Goal: Information Seeking & Learning: Learn about a topic

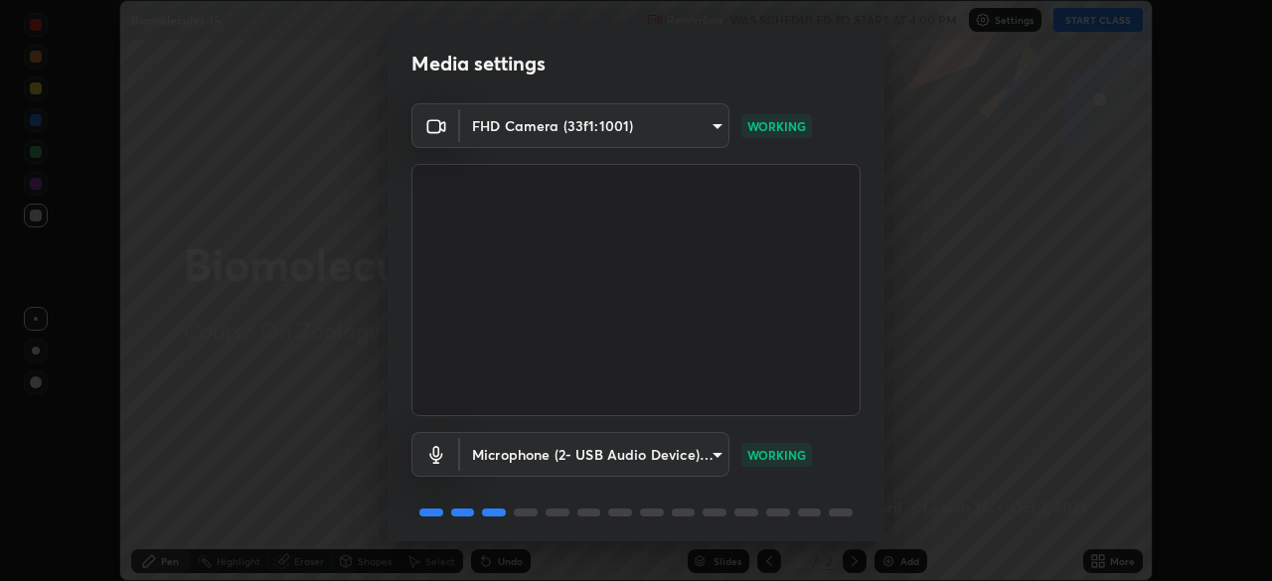
scroll to position [71, 0]
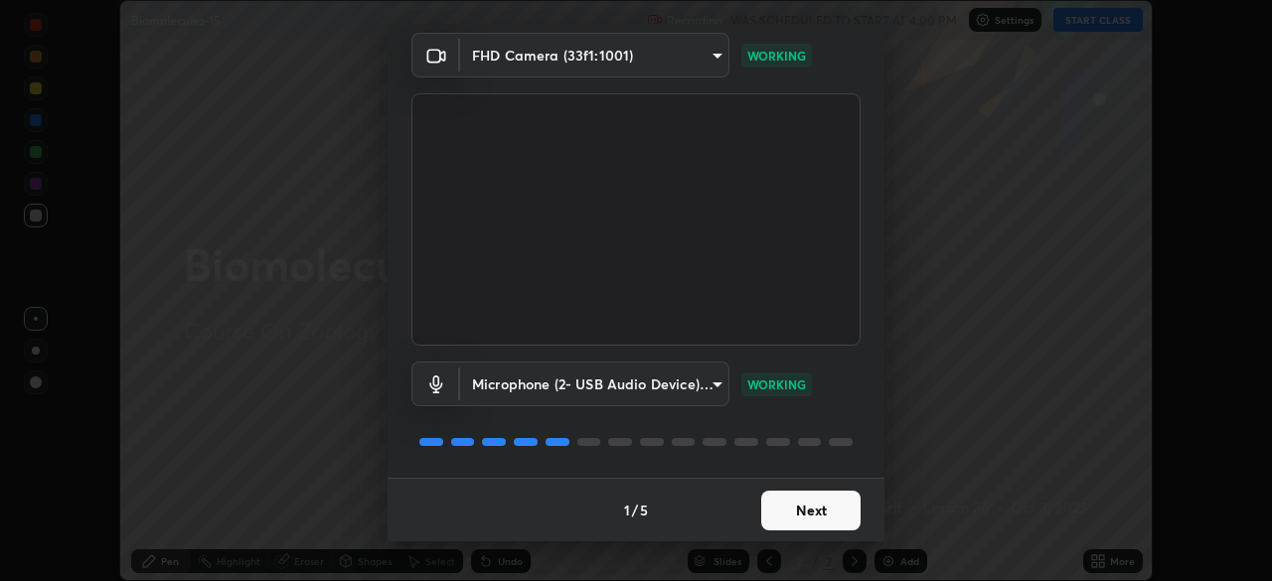
click at [800, 519] on button "Next" at bounding box center [810, 511] width 99 height 40
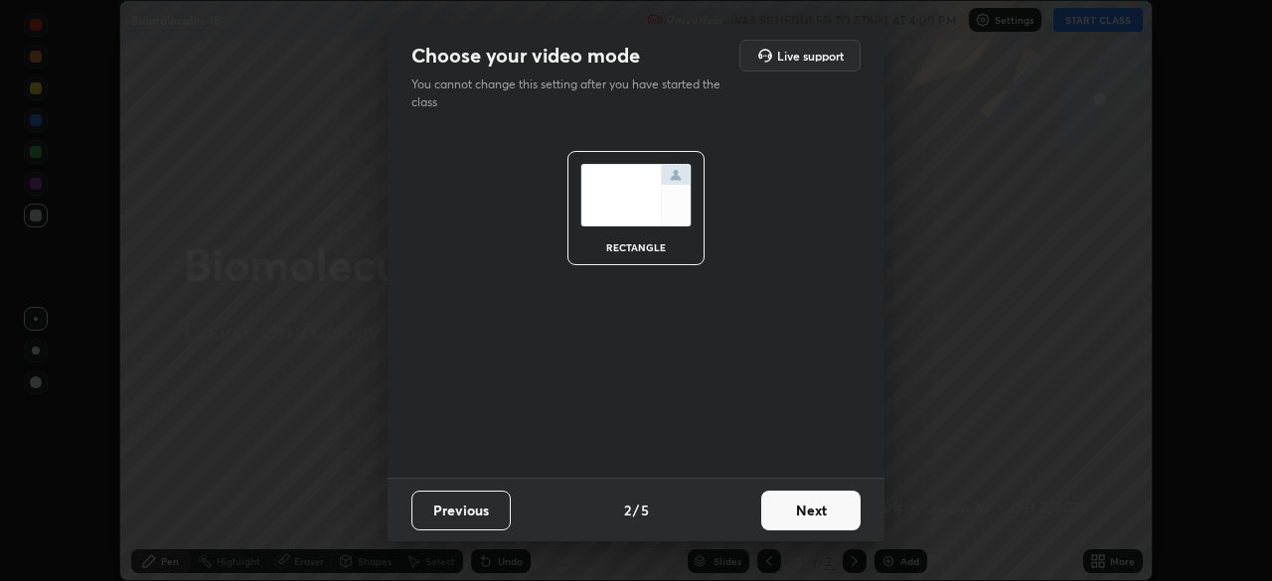
scroll to position [0, 0]
click at [798, 517] on button "Next" at bounding box center [810, 511] width 99 height 40
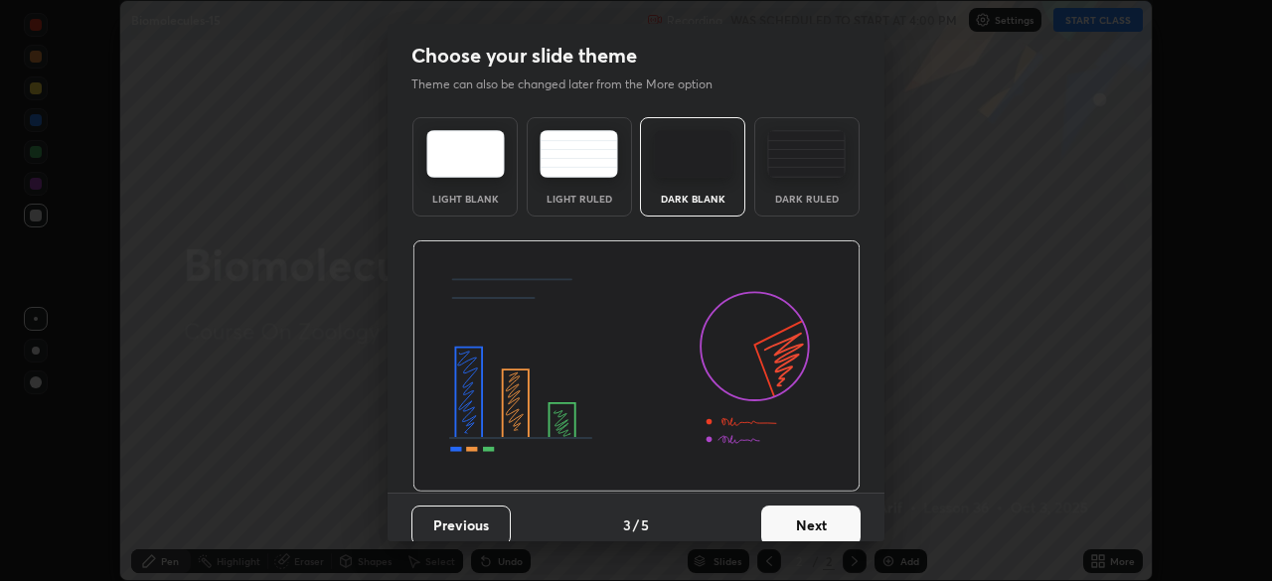
click at [804, 511] on button "Next" at bounding box center [810, 526] width 99 height 40
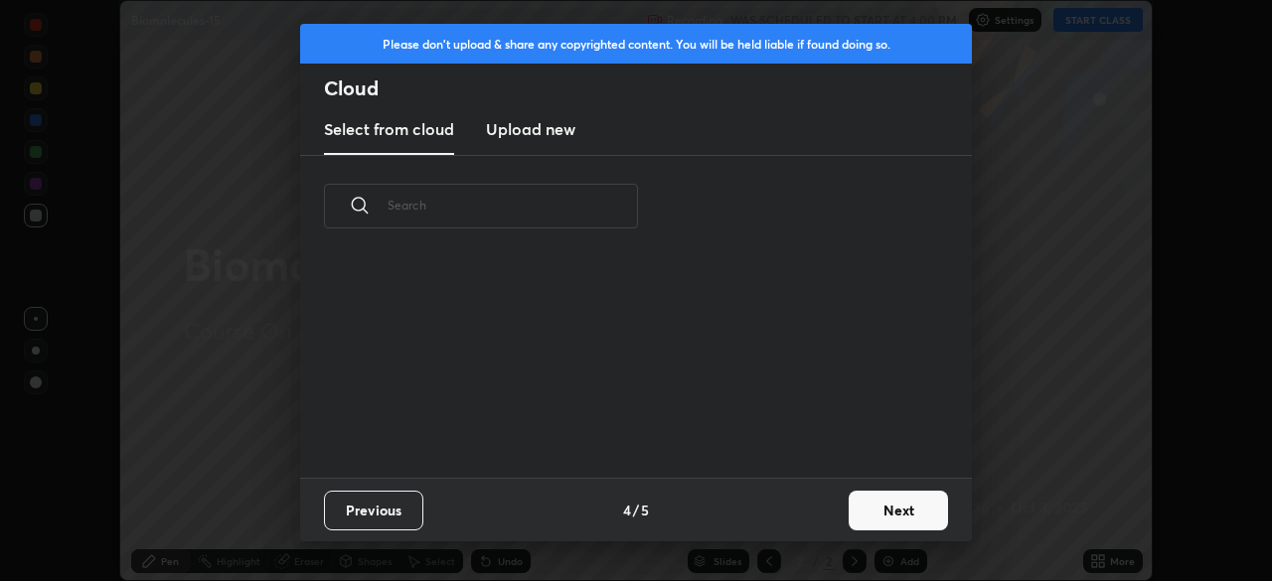
click at [816, 512] on div "Previous 4 / 5 Next" at bounding box center [636, 510] width 672 height 64
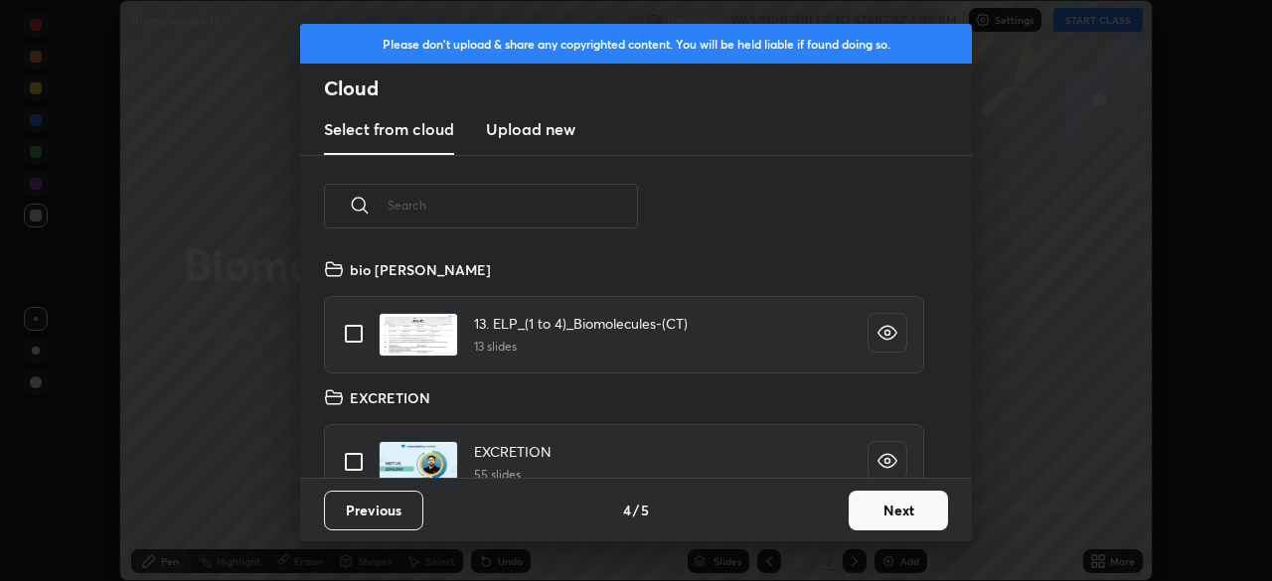
scroll to position [221, 638]
click at [913, 512] on button "Next" at bounding box center [897, 511] width 99 height 40
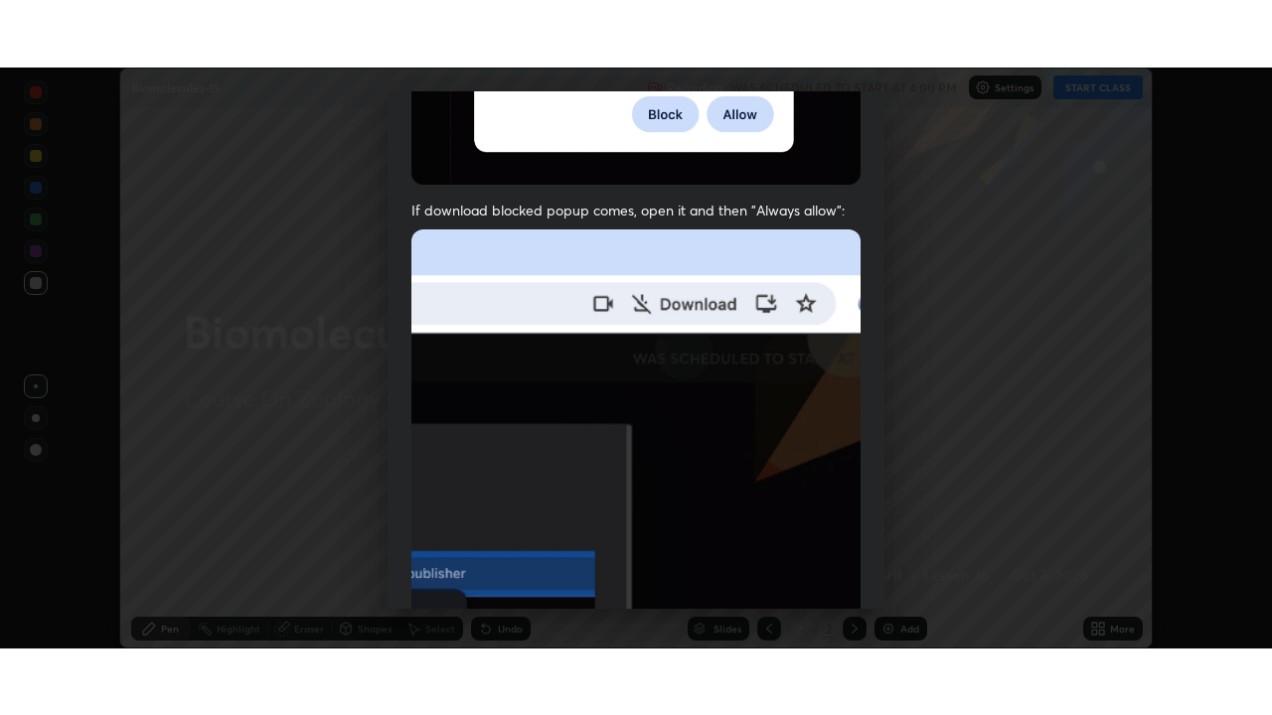
scroll to position [476, 0]
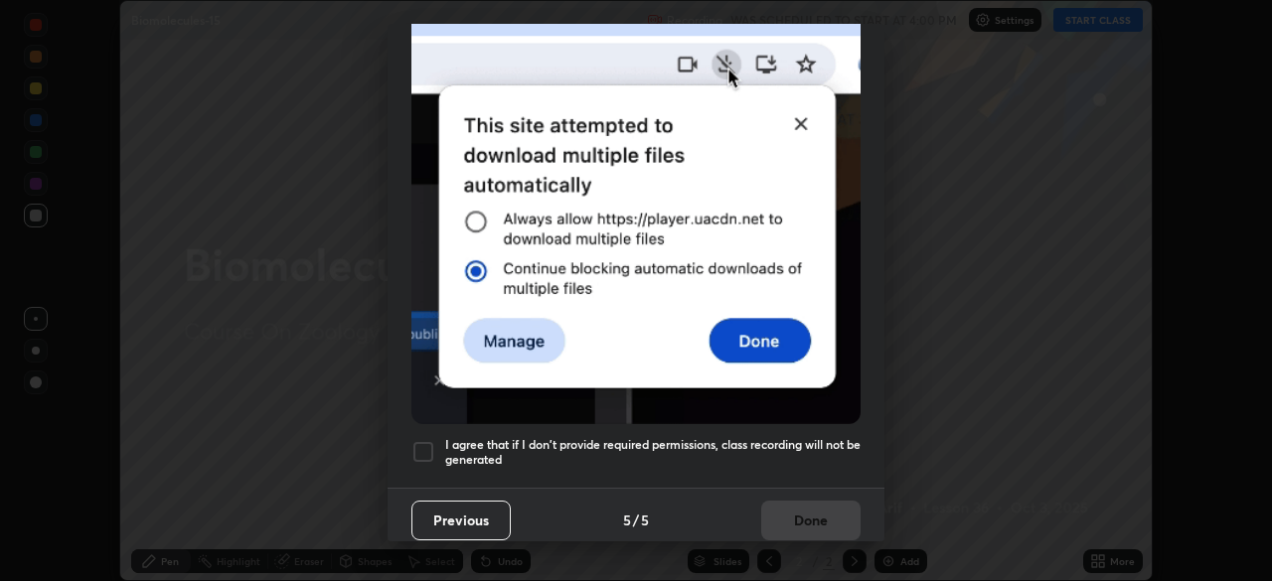
click at [813, 437] on h5 "I agree that if I don't provide required permissions, class recording will not …" at bounding box center [652, 452] width 415 height 31
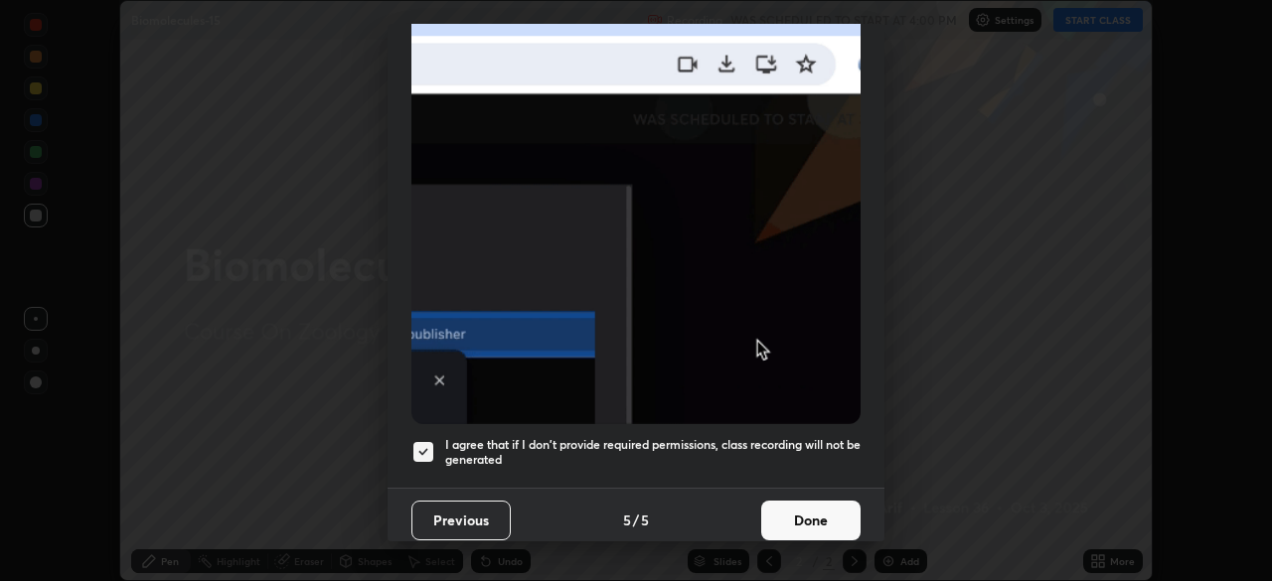
click at [814, 511] on button "Done" at bounding box center [810, 521] width 99 height 40
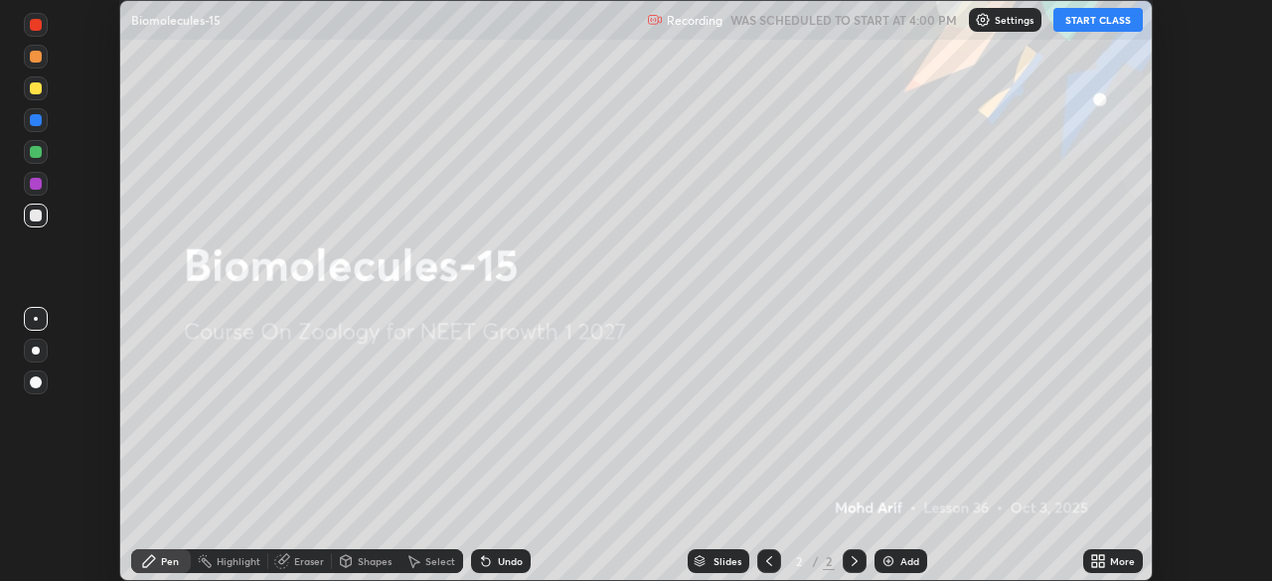
click at [1113, 561] on div "More" at bounding box center [1122, 561] width 25 height 10
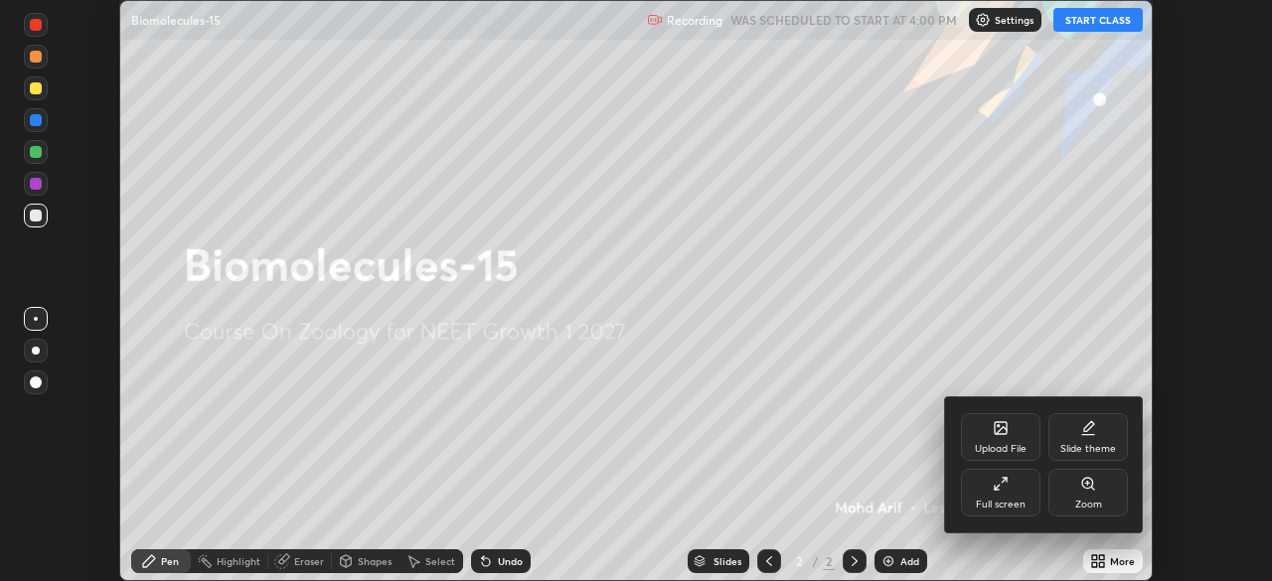
click at [1012, 495] on div "Full screen" at bounding box center [1000, 493] width 79 height 48
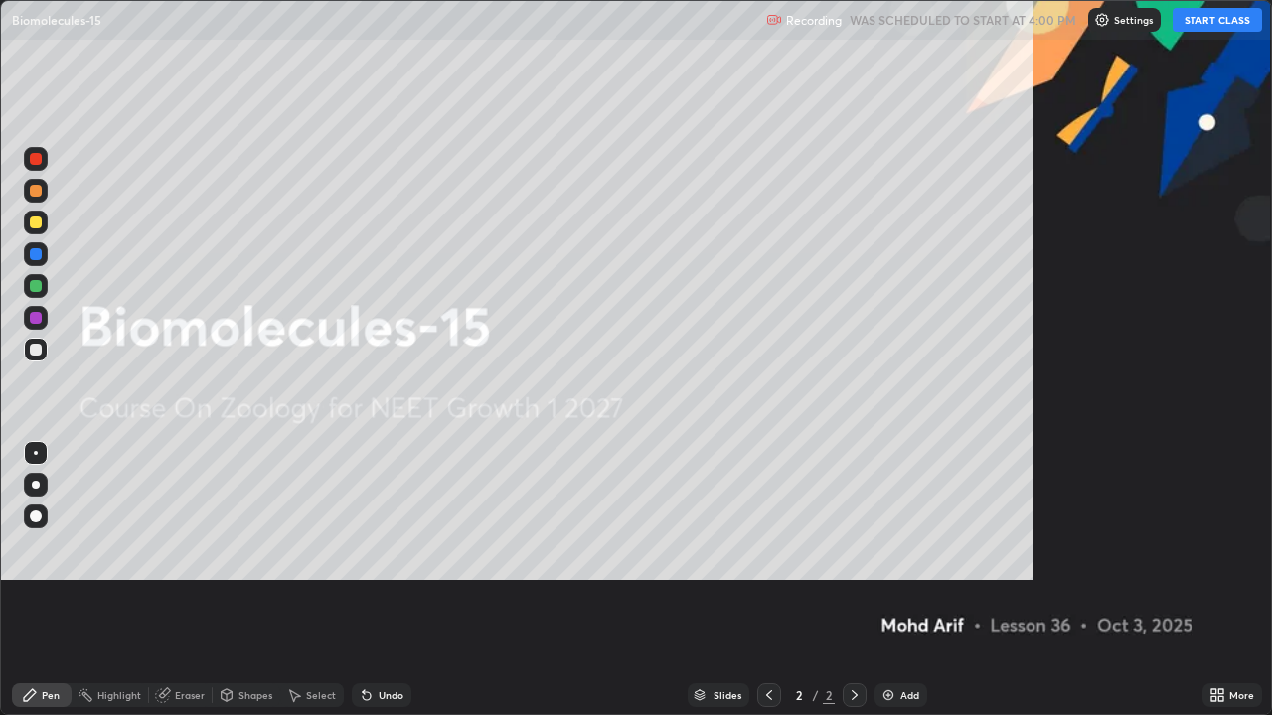
scroll to position [715, 1272]
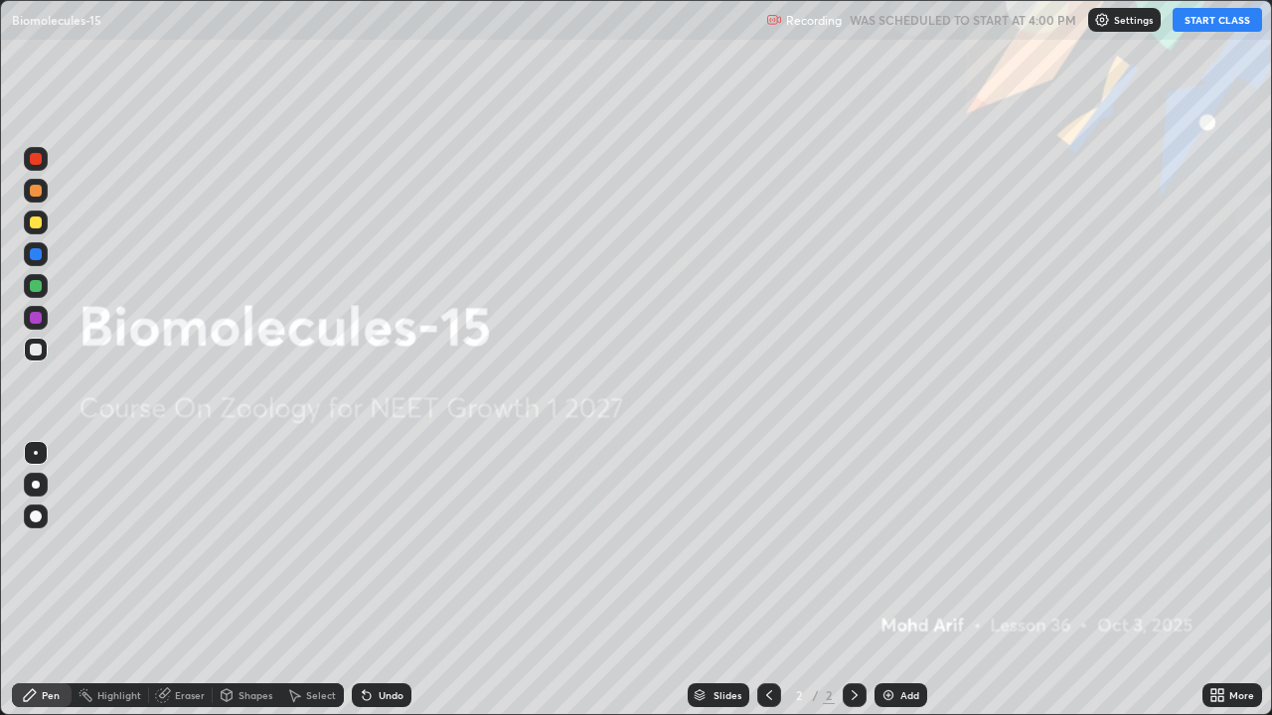
click at [1237, 25] on button "START CLASS" at bounding box center [1216, 20] width 89 height 24
click at [900, 580] on div "Add" at bounding box center [909, 695] width 19 height 10
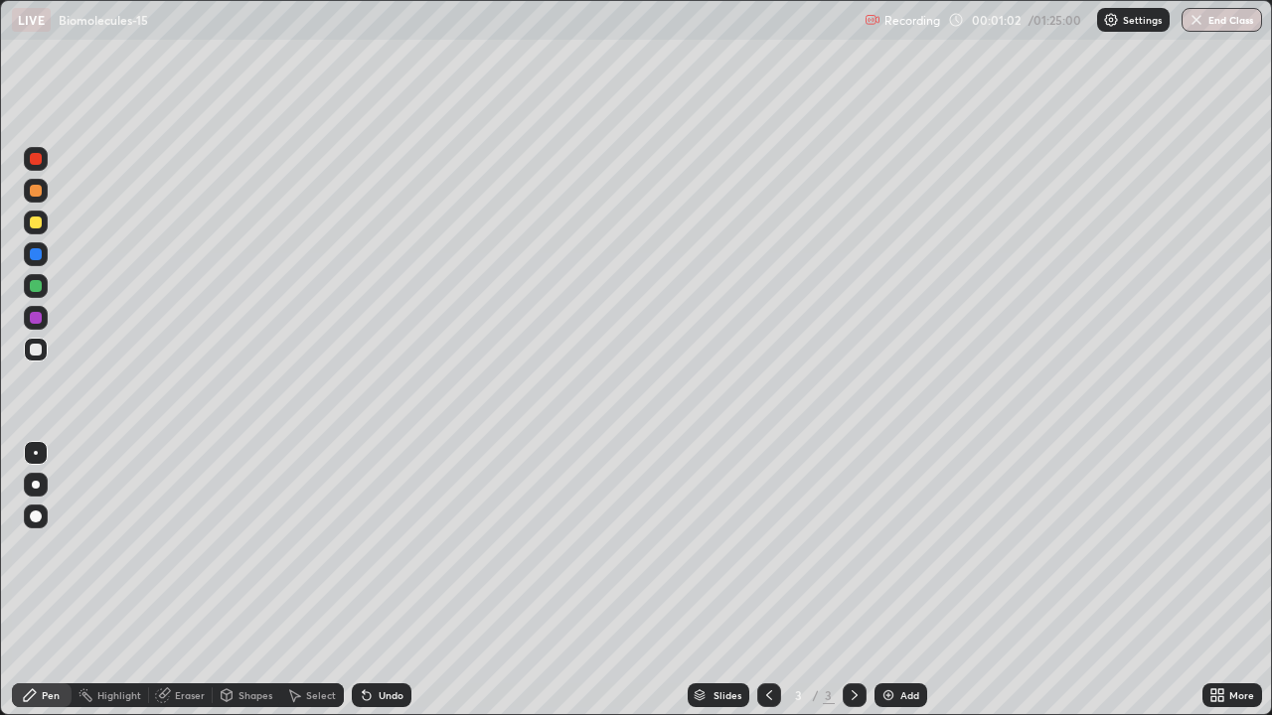
click at [38, 514] on div at bounding box center [36, 517] width 12 height 12
click at [36, 224] on div at bounding box center [36, 223] width 12 height 12
click at [36, 192] on div at bounding box center [36, 191] width 12 height 12
click at [34, 228] on div at bounding box center [36, 223] width 12 height 12
click at [44, 484] on div at bounding box center [36, 485] width 24 height 24
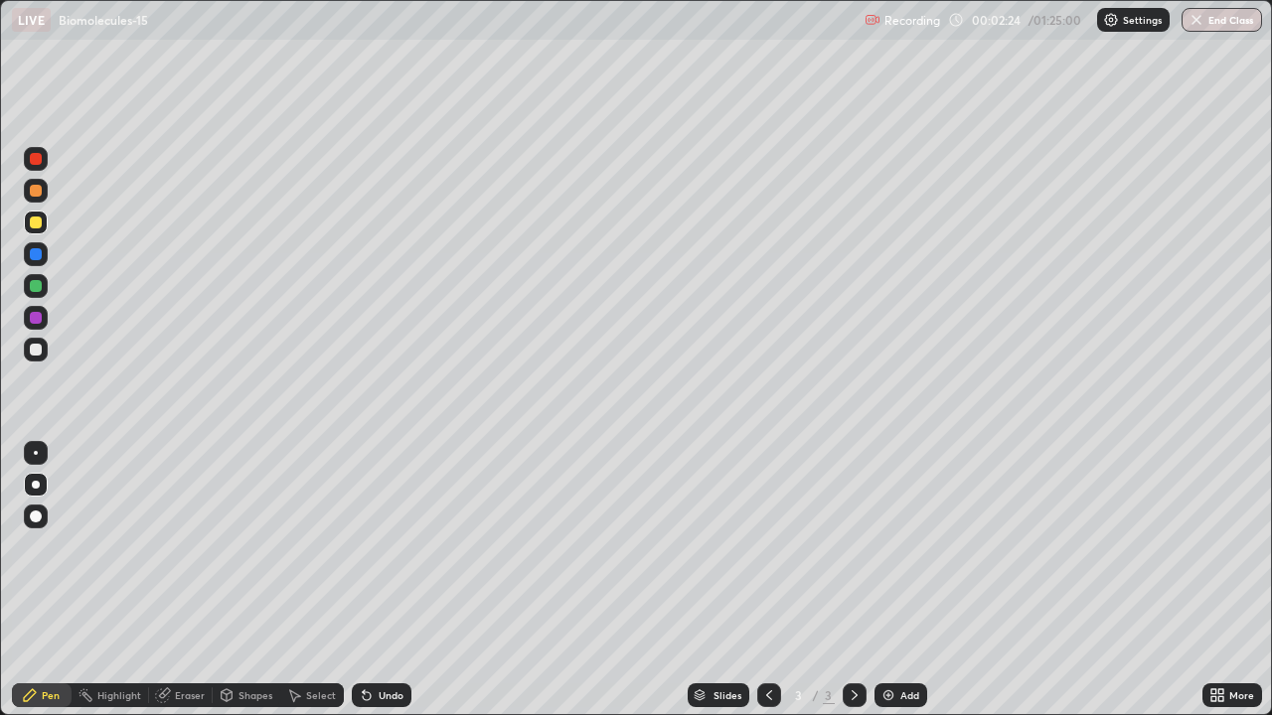
click at [40, 223] on div at bounding box center [36, 223] width 12 height 12
click at [36, 318] on div at bounding box center [36, 318] width 12 height 12
click at [41, 348] on div at bounding box center [36, 350] width 12 height 12
click at [36, 318] on div at bounding box center [36, 318] width 12 height 12
click at [39, 347] on div at bounding box center [36, 350] width 12 height 12
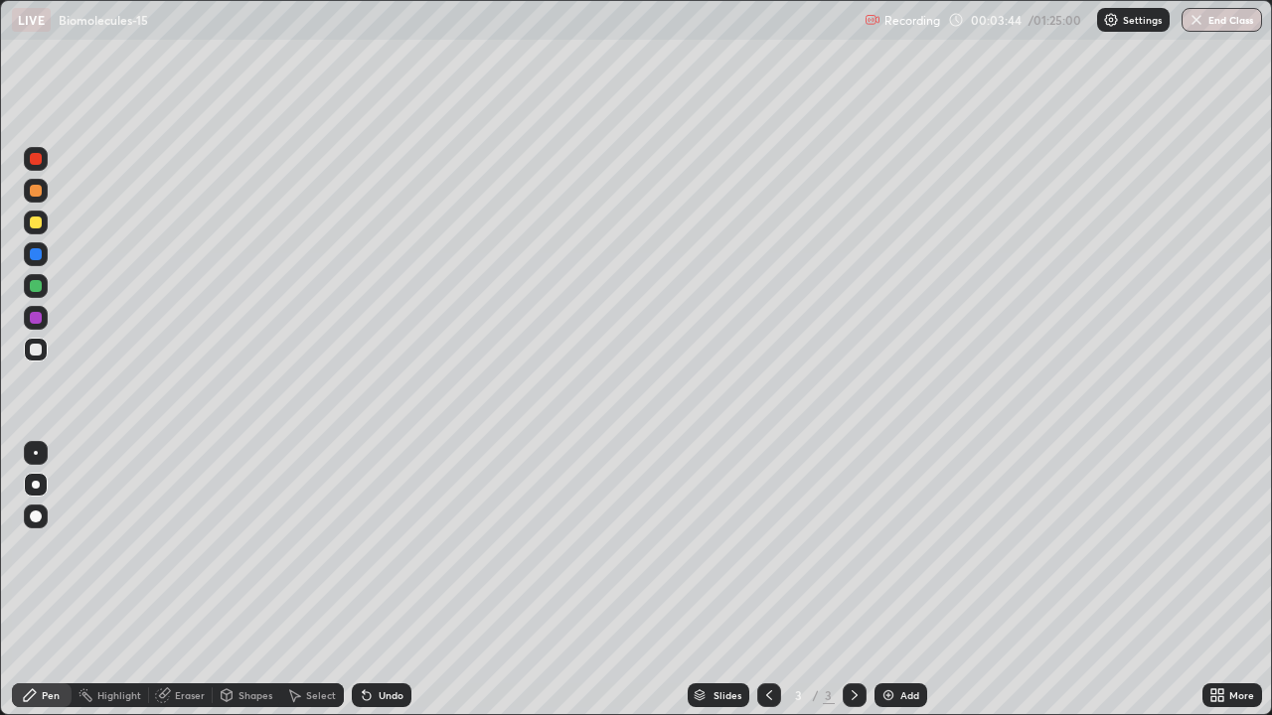
click at [38, 222] on div at bounding box center [36, 223] width 12 height 12
click at [40, 517] on div at bounding box center [36, 517] width 12 height 12
click at [44, 349] on div at bounding box center [36, 350] width 24 height 24
click at [40, 256] on div at bounding box center [36, 254] width 12 height 12
click at [35, 483] on div at bounding box center [36, 485] width 8 height 8
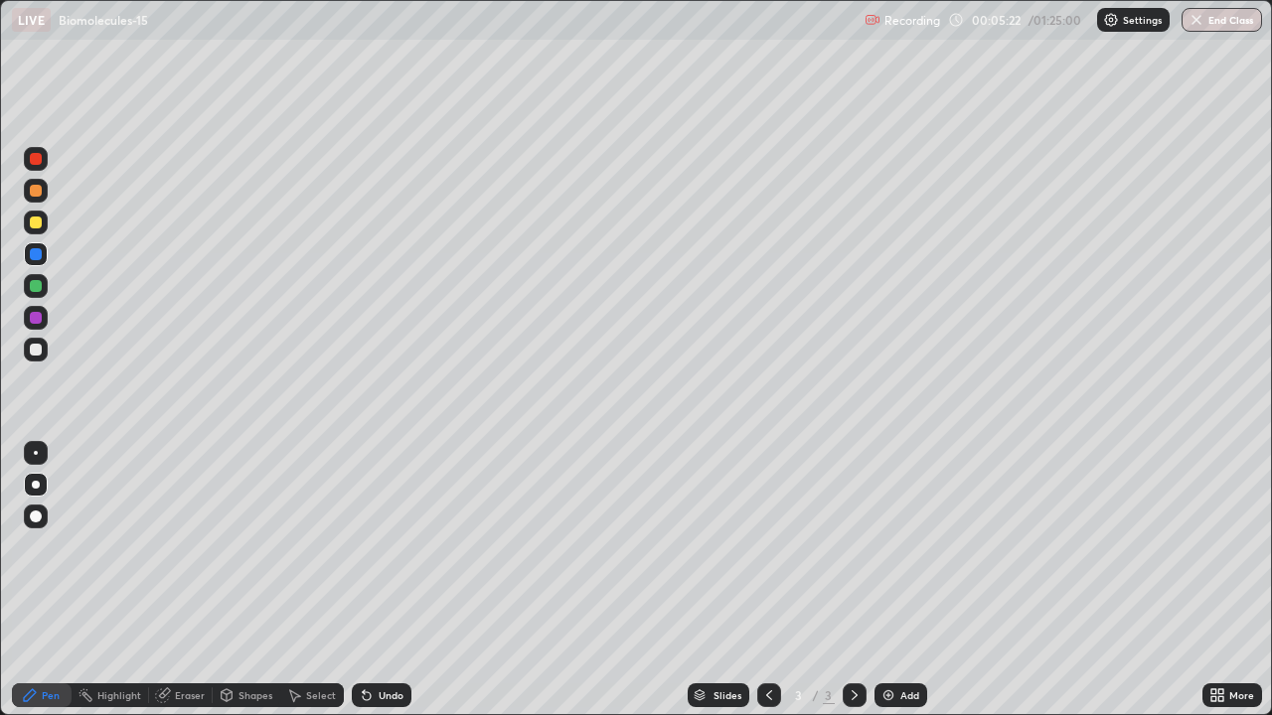
click at [387, 580] on div "Undo" at bounding box center [391, 695] width 25 height 10
click at [45, 512] on div at bounding box center [36, 517] width 24 height 24
click at [44, 314] on div at bounding box center [36, 318] width 24 height 24
click at [43, 353] on div at bounding box center [36, 350] width 24 height 24
click at [33, 294] on div at bounding box center [36, 286] width 24 height 24
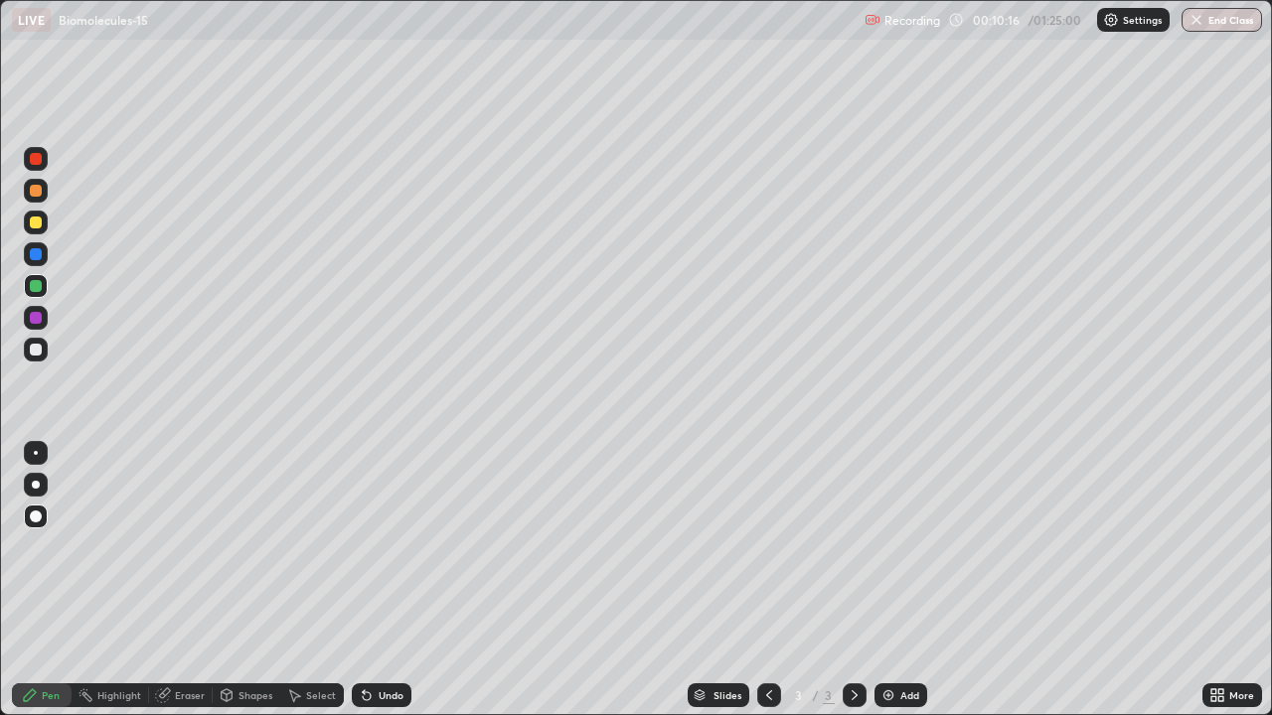
click at [45, 487] on div at bounding box center [36, 485] width 24 height 24
click at [1000, 580] on div "Slides 3 / 3 Add" at bounding box center [806, 696] width 791 height 40
click at [1078, 580] on div "Slides 3 / 3 Add" at bounding box center [806, 696] width 791 height 40
click at [902, 580] on div "Add" at bounding box center [909, 695] width 19 height 10
click at [37, 349] on div at bounding box center [36, 350] width 12 height 12
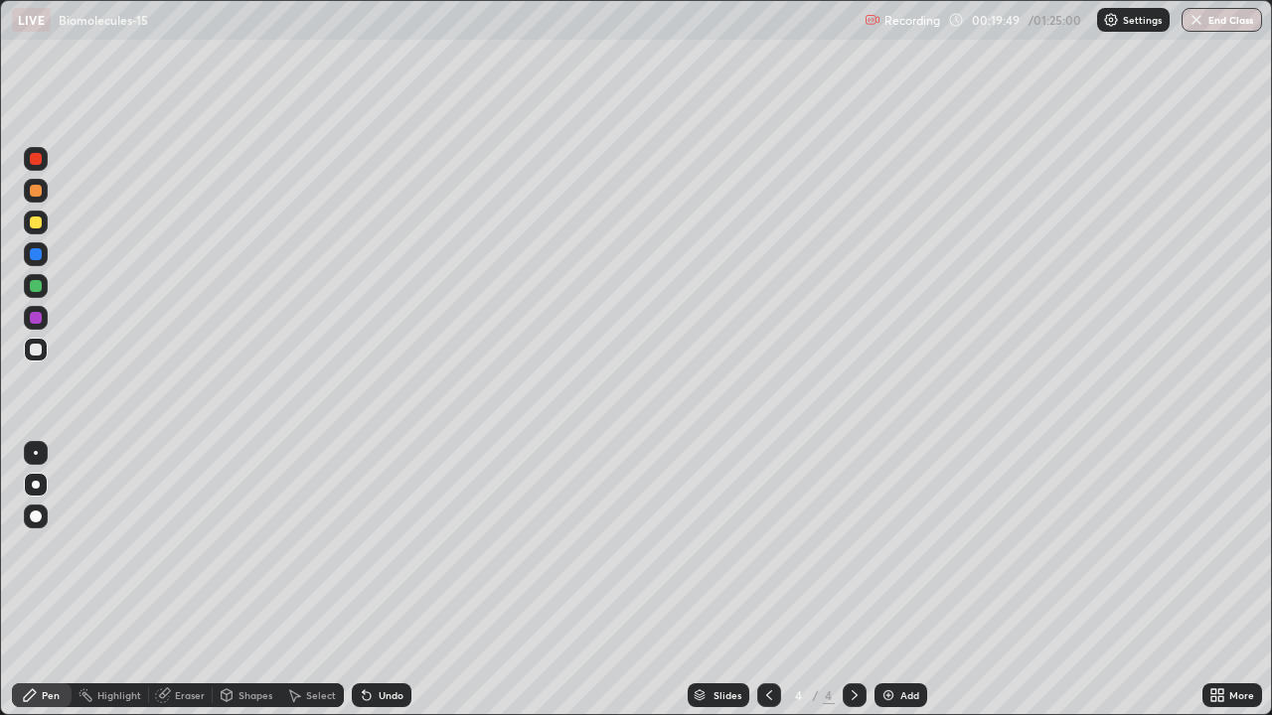
click at [37, 517] on div at bounding box center [36, 517] width 12 height 12
click at [37, 222] on div at bounding box center [36, 223] width 12 height 12
click at [38, 156] on div at bounding box center [36, 159] width 12 height 12
click at [35, 230] on div at bounding box center [36, 223] width 24 height 24
click at [36, 160] on div at bounding box center [36, 159] width 12 height 12
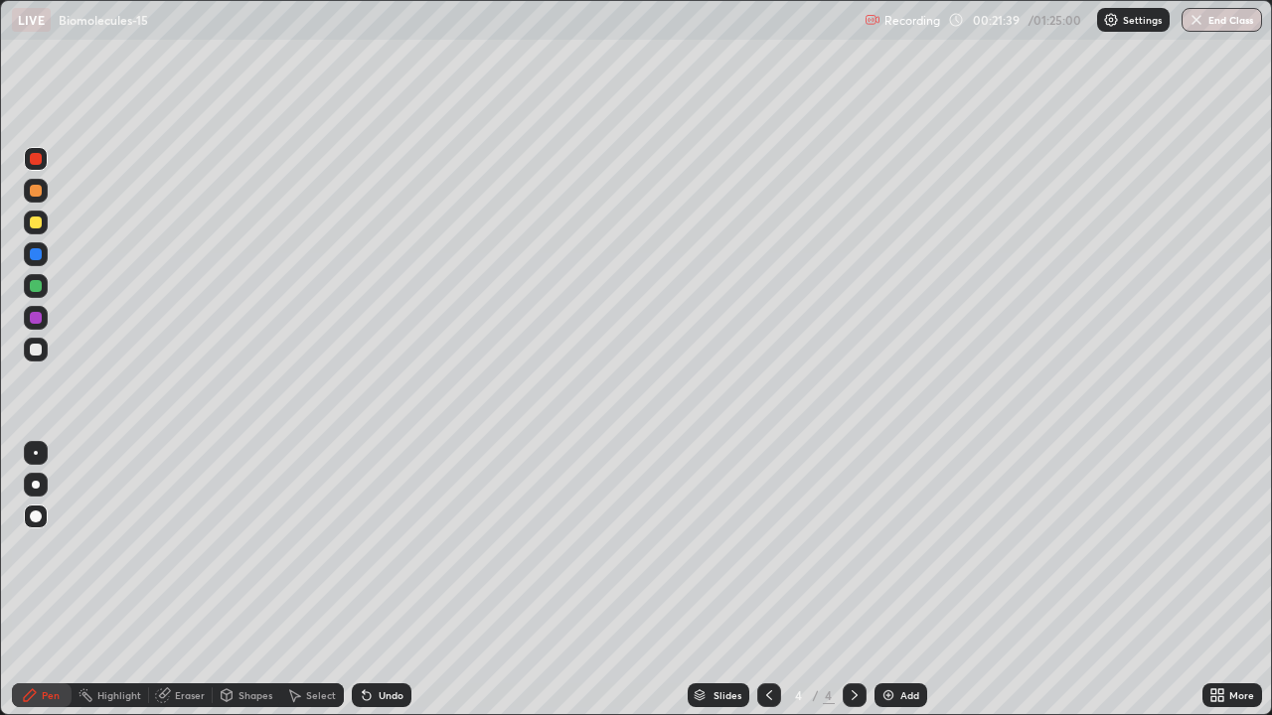
click at [41, 347] on div at bounding box center [36, 350] width 12 height 12
click at [39, 487] on div at bounding box center [36, 485] width 24 height 24
click at [900, 580] on div "Add" at bounding box center [909, 695] width 19 height 10
click at [34, 228] on div at bounding box center [36, 223] width 12 height 12
click at [38, 226] on div at bounding box center [36, 223] width 12 height 12
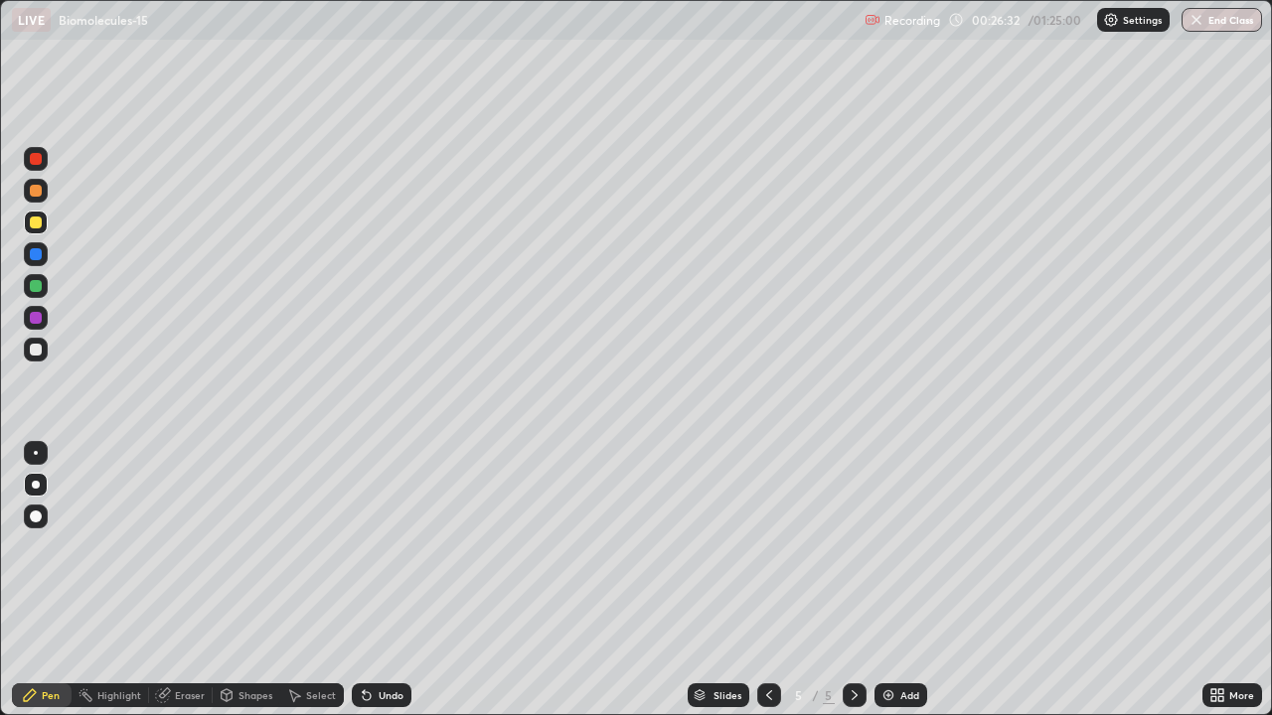
click at [767, 580] on icon at bounding box center [769, 695] width 16 height 16
click at [769, 580] on icon at bounding box center [769, 695] width 16 height 16
click at [854, 580] on icon at bounding box center [854, 695] width 16 height 16
click at [853, 580] on icon at bounding box center [854, 695] width 16 height 16
click at [36, 196] on div at bounding box center [36, 191] width 12 height 12
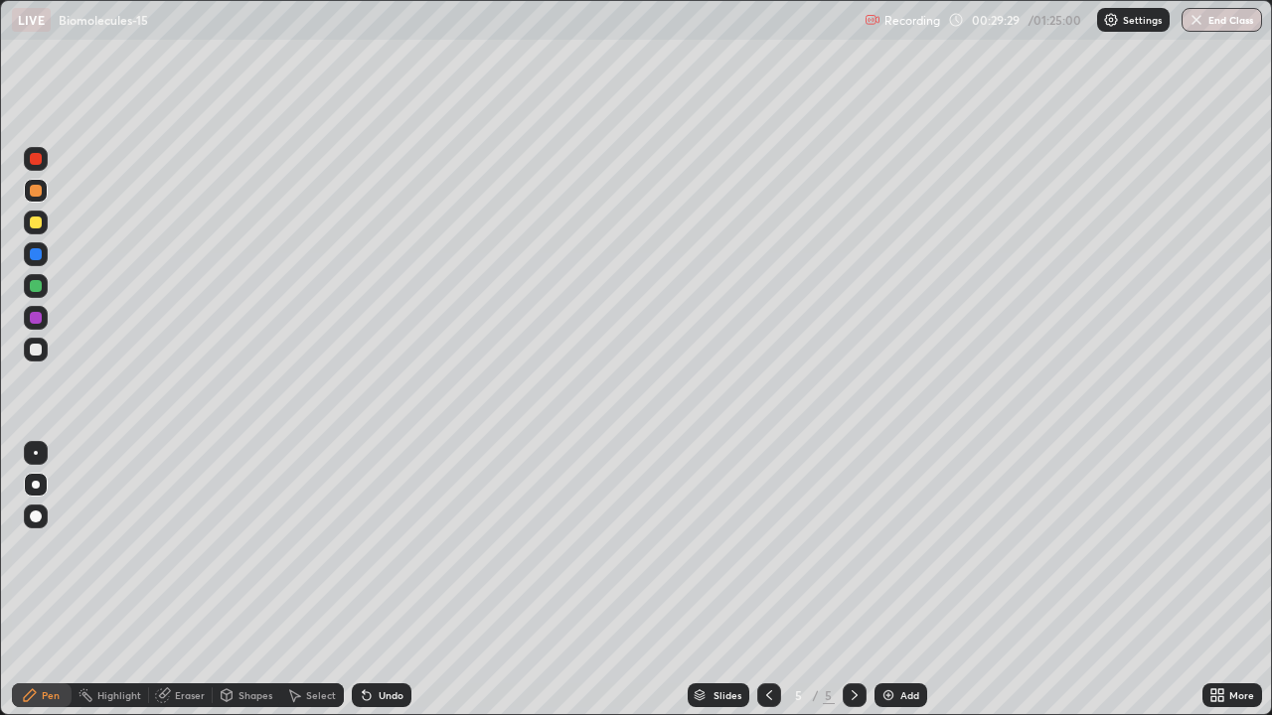
click at [37, 350] on div at bounding box center [36, 350] width 12 height 12
click at [40, 517] on div at bounding box center [36, 517] width 12 height 12
click at [40, 219] on div at bounding box center [36, 223] width 12 height 12
click at [41, 348] on div at bounding box center [36, 350] width 12 height 12
click at [44, 264] on div at bounding box center [36, 254] width 24 height 24
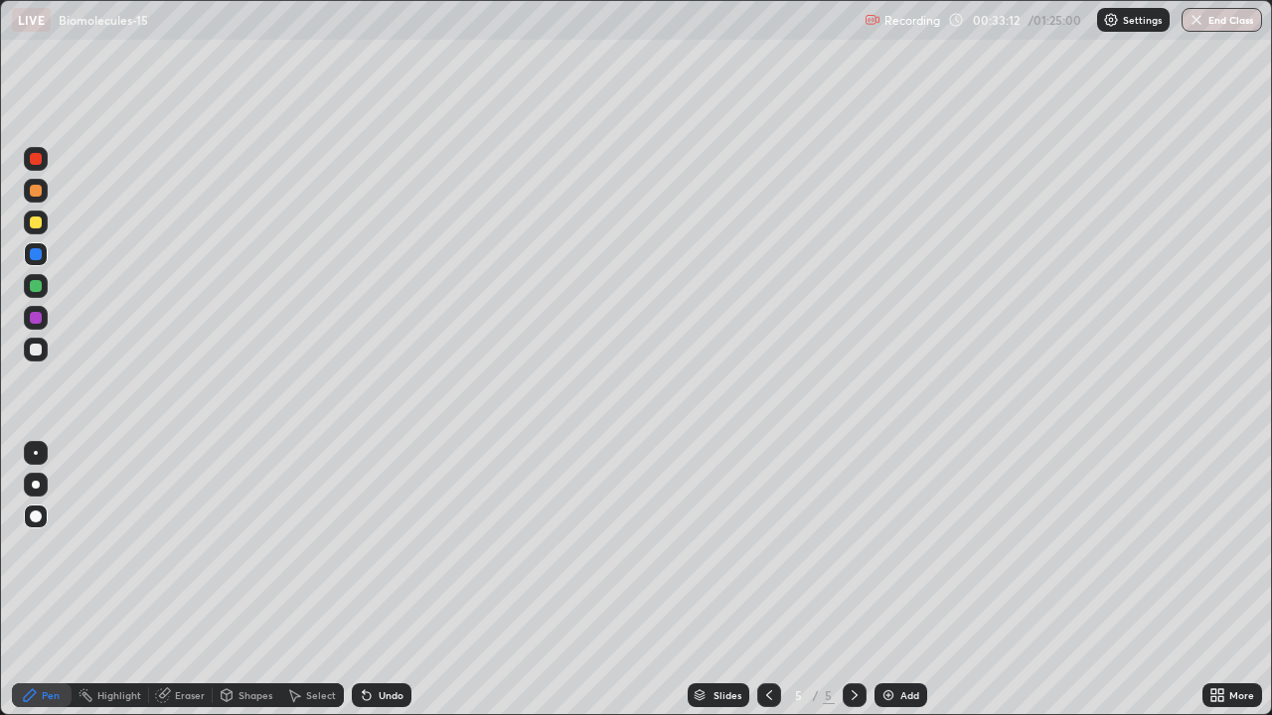
click at [34, 350] on div at bounding box center [36, 350] width 12 height 12
click at [901, 580] on div "Add" at bounding box center [909, 695] width 19 height 10
click at [39, 515] on div at bounding box center [36, 517] width 12 height 12
click at [40, 226] on div at bounding box center [36, 223] width 12 height 12
click at [37, 223] on div at bounding box center [36, 223] width 12 height 12
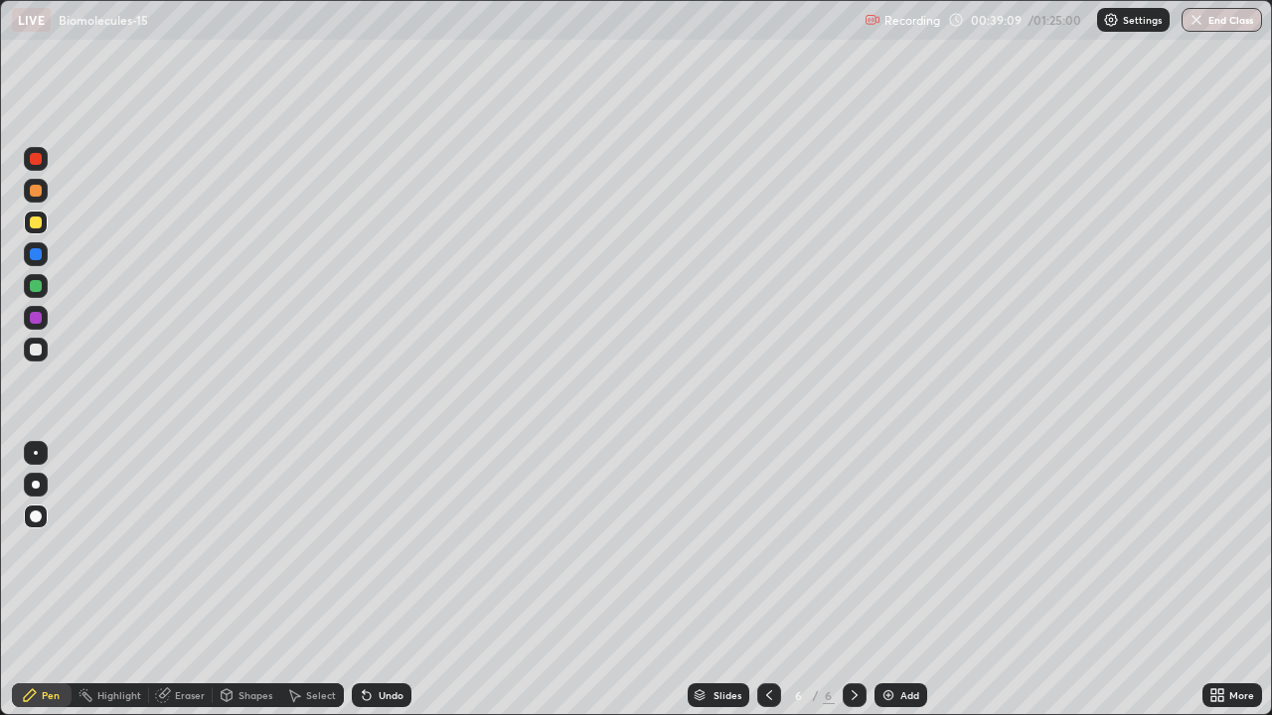
click at [39, 225] on div at bounding box center [36, 223] width 12 height 12
click at [36, 345] on div at bounding box center [36, 350] width 12 height 12
click at [35, 475] on div at bounding box center [36, 485] width 24 height 24
click at [37, 226] on div at bounding box center [36, 223] width 12 height 12
click at [30, 283] on div at bounding box center [36, 286] width 12 height 12
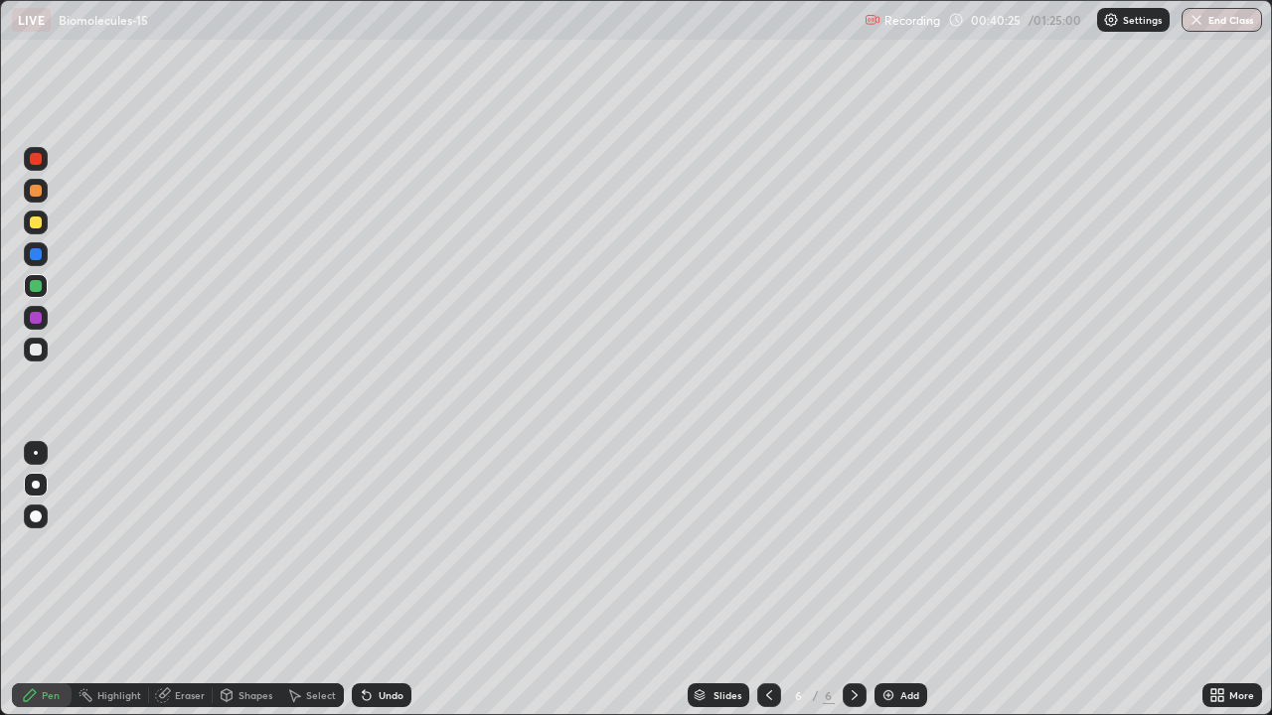
click at [31, 515] on div at bounding box center [36, 517] width 12 height 12
click at [39, 351] on div at bounding box center [36, 350] width 12 height 12
click at [35, 226] on div at bounding box center [36, 223] width 12 height 12
click at [36, 226] on div at bounding box center [36, 223] width 12 height 12
click at [900, 580] on div "Add" at bounding box center [909, 695] width 19 height 10
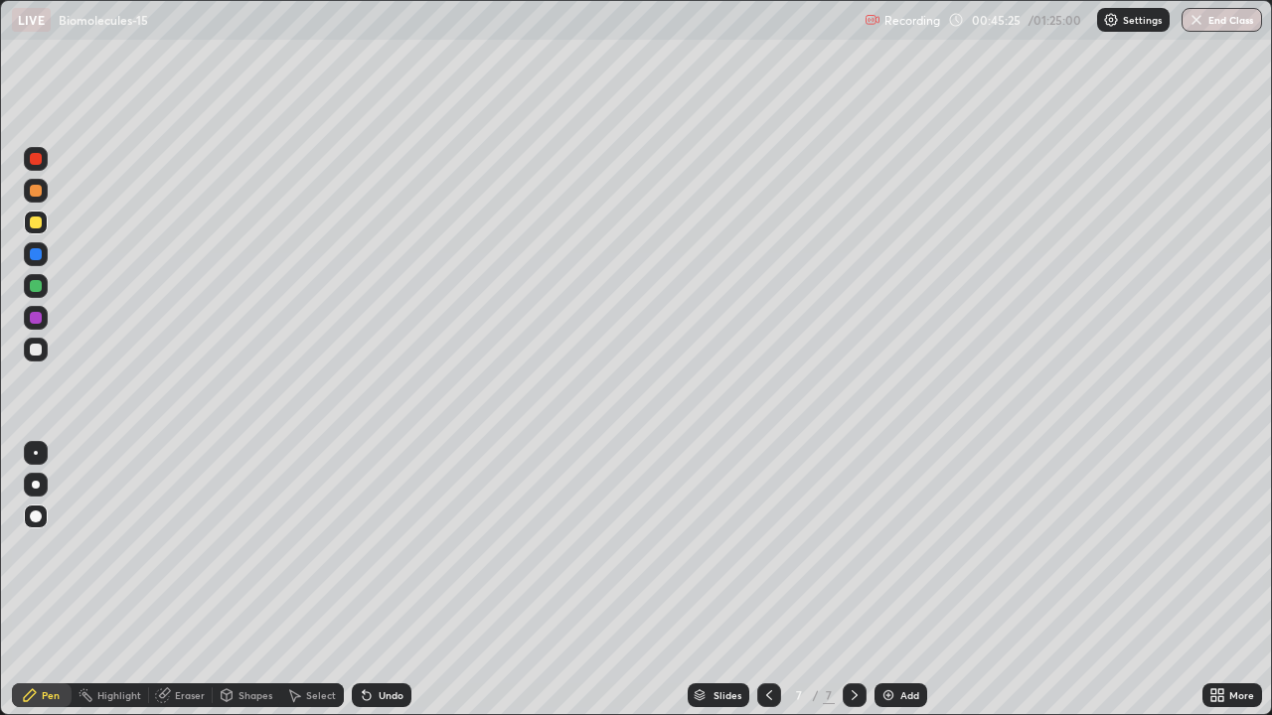
click at [37, 226] on div at bounding box center [36, 223] width 12 height 12
click at [37, 224] on div at bounding box center [36, 223] width 12 height 12
click at [39, 350] on div at bounding box center [36, 350] width 12 height 12
click at [39, 344] on div at bounding box center [36, 350] width 12 height 12
click at [32, 485] on div at bounding box center [36, 485] width 8 height 8
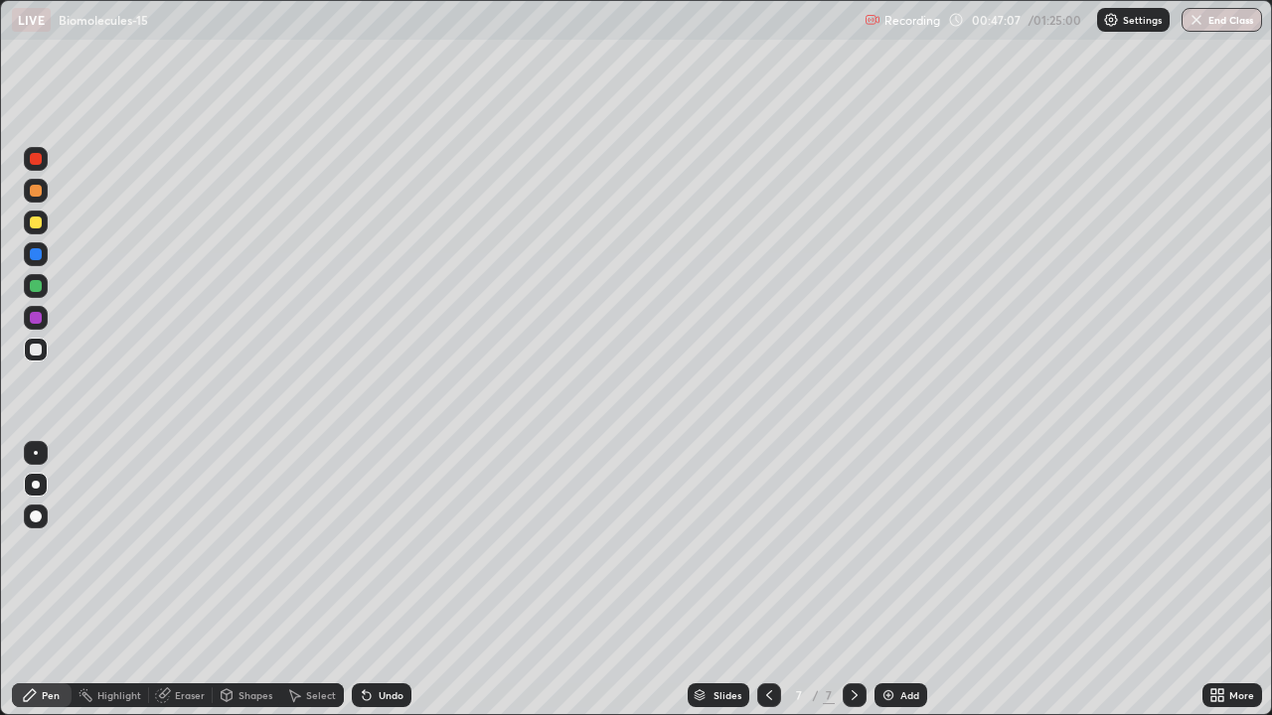
click at [40, 284] on div at bounding box center [36, 286] width 12 height 12
click at [37, 351] on div at bounding box center [36, 350] width 12 height 12
click at [36, 521] on div at bounding box center [36, 517] width 12 height 12
click at [45, 486] on div at bounding box center [36, 485] width 24 height 24
click at [36, 227] on div at bounding box center [36, 223] width 12 height 12
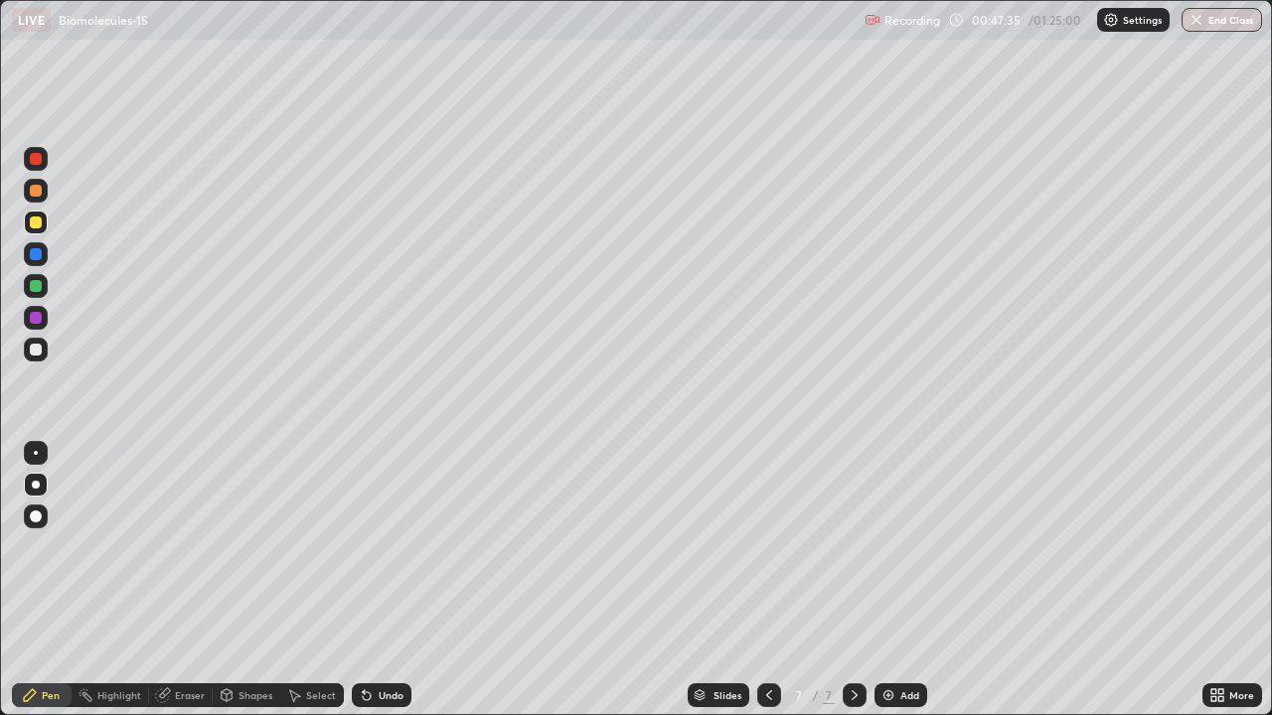
click at [38, 326] on div at bounding box center [36, 318] width 24 height 24
click at [39, 252] on div at bounding box center [36, 254] width 12 height 12
click at [40, 352] on div at bounding box center [36, 350] width 12 height 12
click at [903, 580] on div "Add" at bounding box center [909, 695] width 19 height 10
click at [37, 224] on div at bounding box center [36, 223] width 12 height 12
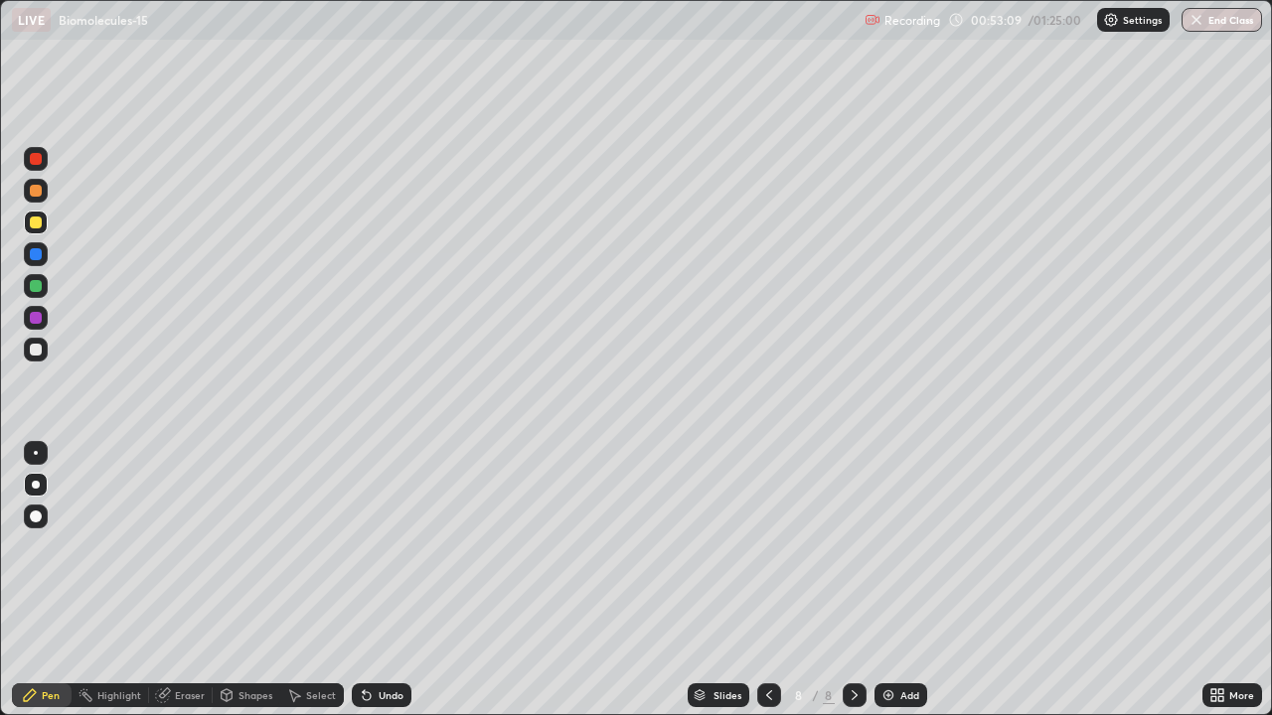
click at [380, 580] on div "Undo" at bounding box center [382, 696] width 60 height 24
click at [39, 488] on div at bounding box center [36, 485] width 24 height 24
click at [902, 580] on div "Add" at bounding box center [909, 695] width 19 height 10
click at [43, 347] on div at bounding box center [36, 350] width 24 height 24
click at [38, 351] on div at bounding box center [36, 350] width 12 height 12
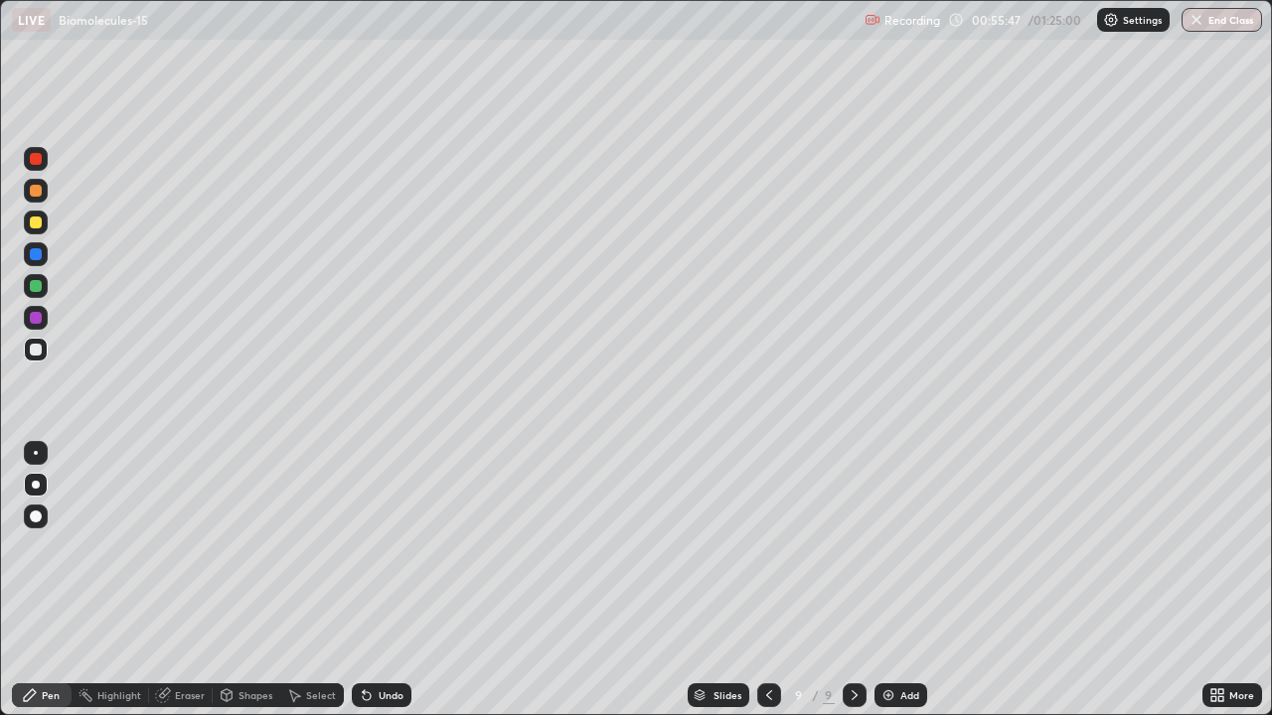
click at [37, 321] on div at bounding box center [36, 318] width 12 height 12
click at [379, 580] on div "Undo" at bounding box center [391, 695] width 25 height 10
click at [43, 516] on div at bounding box center [36, 517] width 24 height 24
click at [35, 222] on div at bounding box center [36, 223] width 12 height 12
click at [363, 580] on icon at bounding box center [364, 691] width 2 height 2
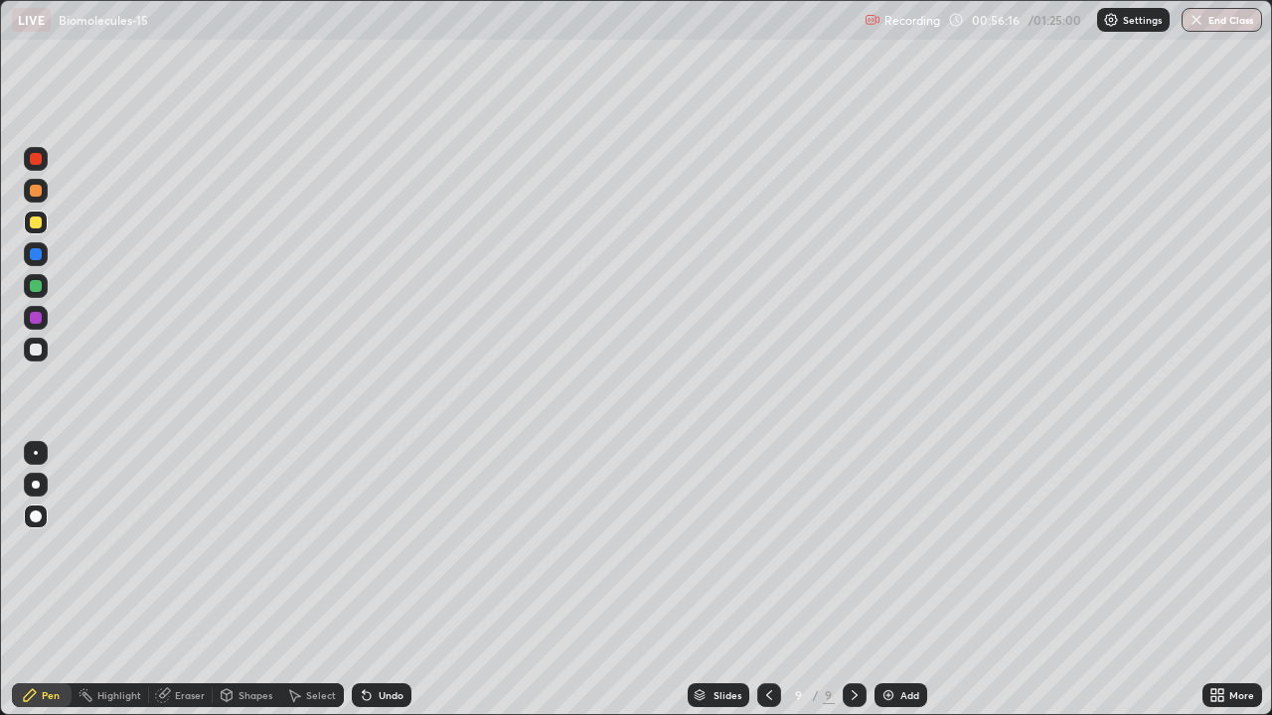
click at [371, 580] on icon at bounding box center [367, 695] width 16 height 16
click at [379, 580] on div "Undo" at bounding box center [391, 695] width 25 height 10
click at [383, 580] on div "Undo" at bounding box center [382, 696] width 60 height 24
click at [41, 357] on div at bounding box center [36, 350] width 24 height 24
click at [36, 453] on div at bounding box center [36, 453] width 4 height 4
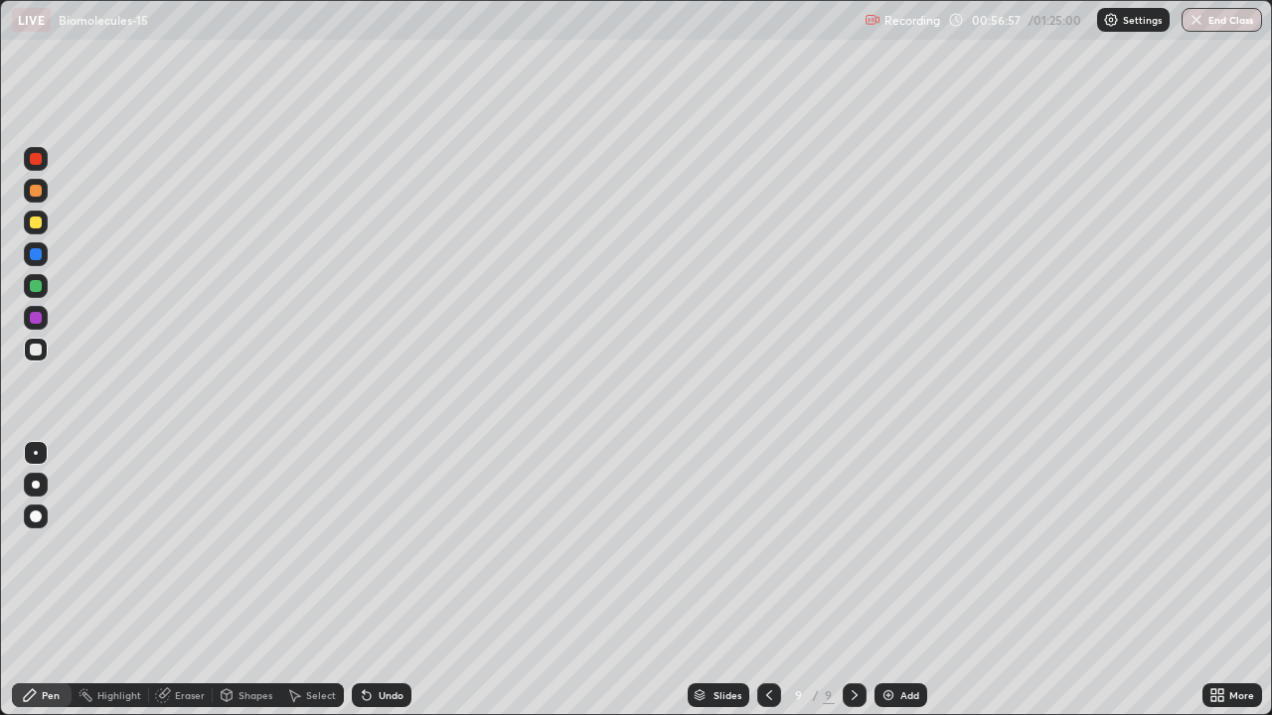
click at [175, 580] on div "Eraser" at bounding box center [190, 695] width 30 height 10
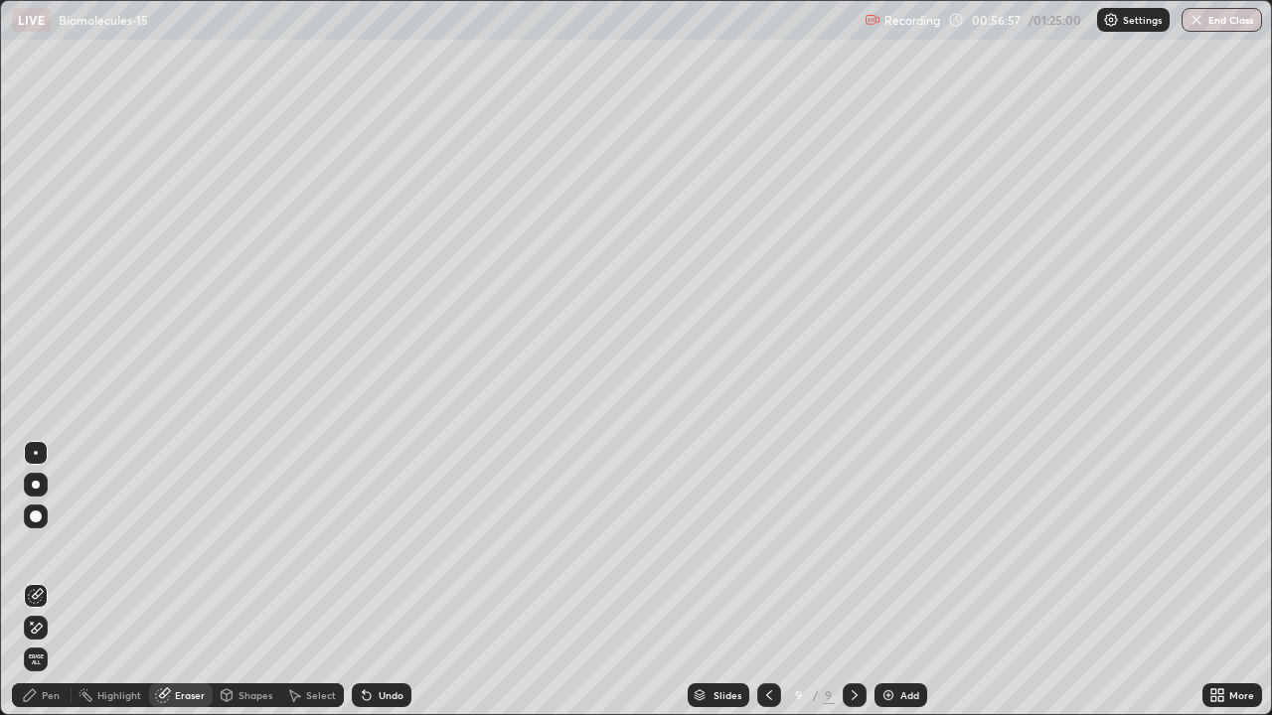
click at [42, 580] on icon at bounding box center [36, 628] width 16 height 17
click at [45, 580] on div "Pen" at bounding box center [51, 695] width 18 height 10
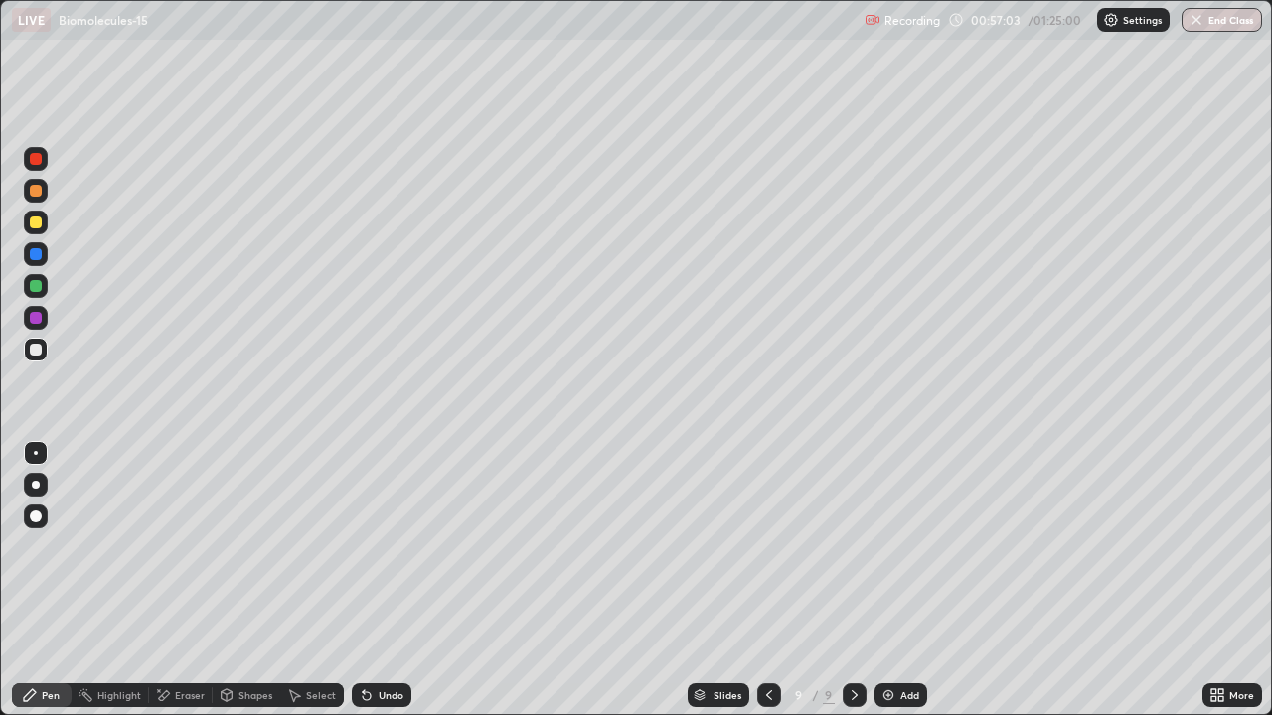
click at [38, 225] on div at bounding box center [36, 223] width 12 height 12
click at [37, 511] on div at bounding box center [36, 517] width 12 height 12
click at [44, 354] on div at bounding box center [36, 350] width 24 height 24
click at [36, 453] on div at bounding box center [36, 453] width 4 height 4
click at [36, 485] on div at bounding box center [36, 485] width 8 height 8
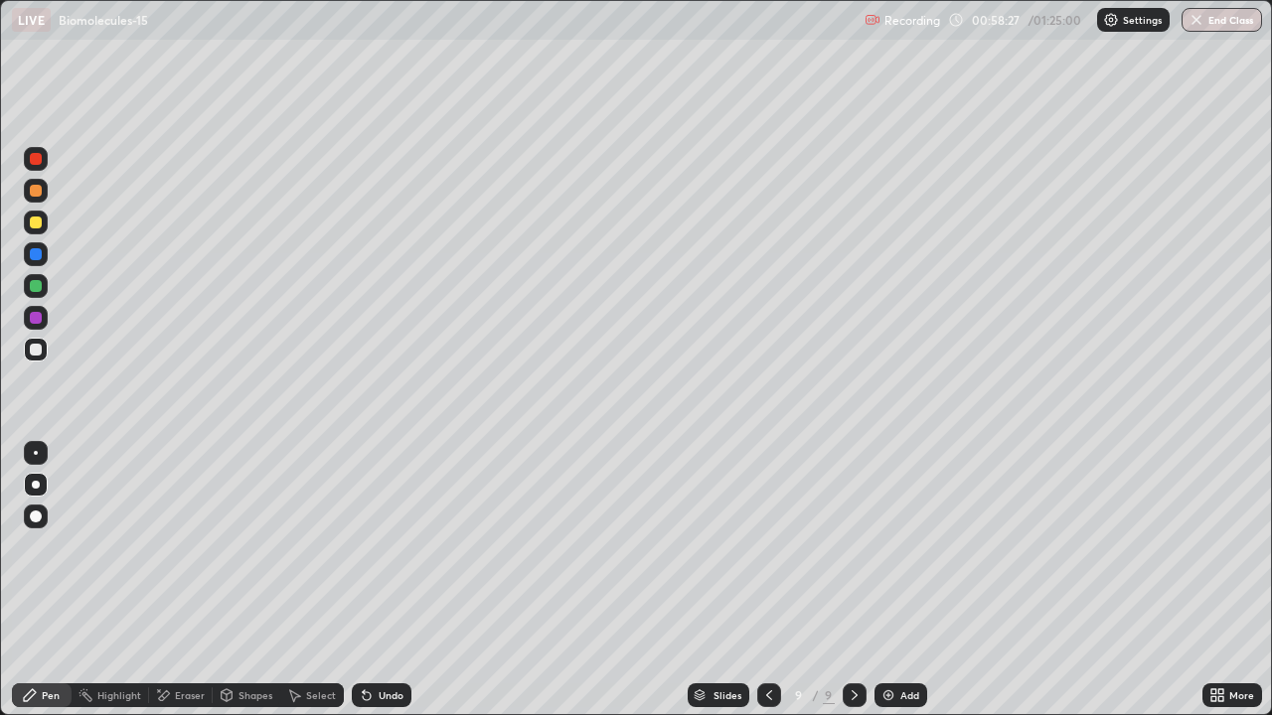
click at [35, 228] on div at bounding box center [36, 223] width 12 height 12
click at [893, 580] on img at bounding box center [888, 695] width 16 height 16
click at [38, 355] on div at bounding box center [36, 350] width 12 height 12
click at [33, 527] on div at bounding box center [36, 517] width 24 height 24
click at [37, 522] on div at bounding box center [36, 517] width 12 height 12
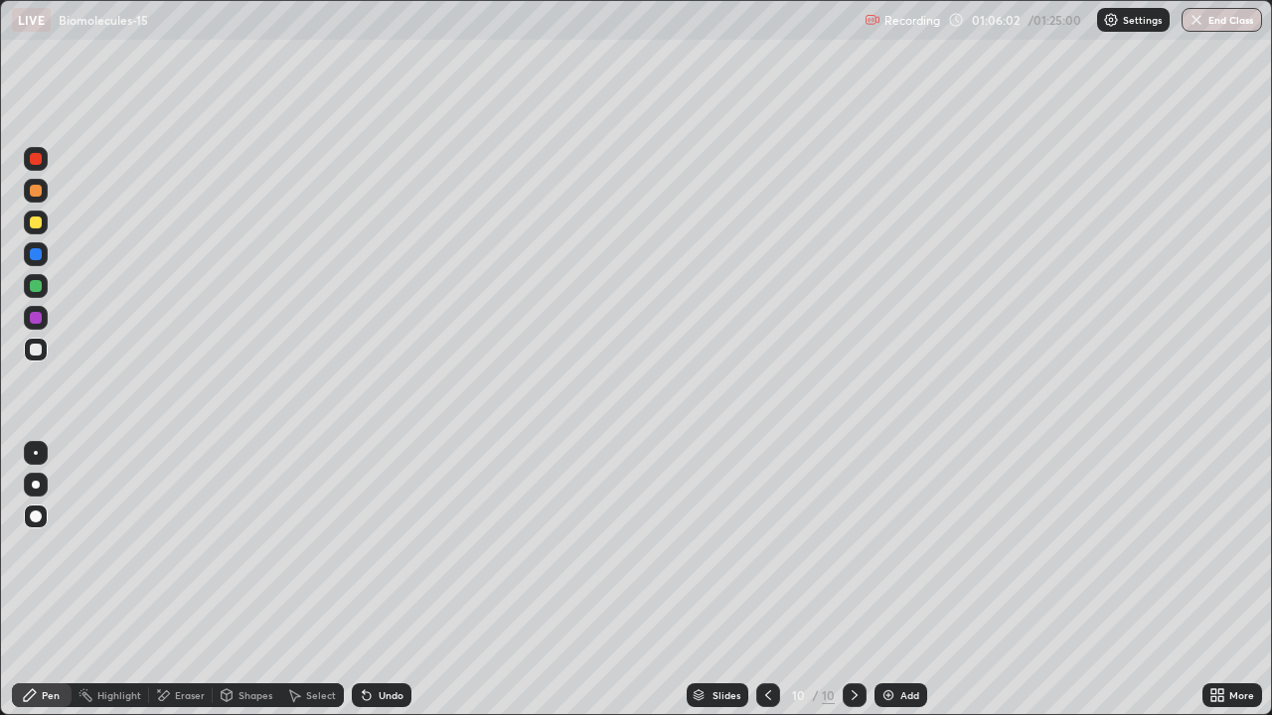
click at [40, 515] on div at bounding box center [36, 517] width 12 height 12
click at [379, 580] on div "Undo" at bounding box center [391, 695] width 25 height 10
click at [380, 580] on div "Undo" at bounding box center [391, 695] width 25 height 10
click at [383, 580] on div "Undo" at bounding box center [391, 695] width 25 height 10
click at [34, 220] on div at bounding box center [36, 223] width 12 height 12
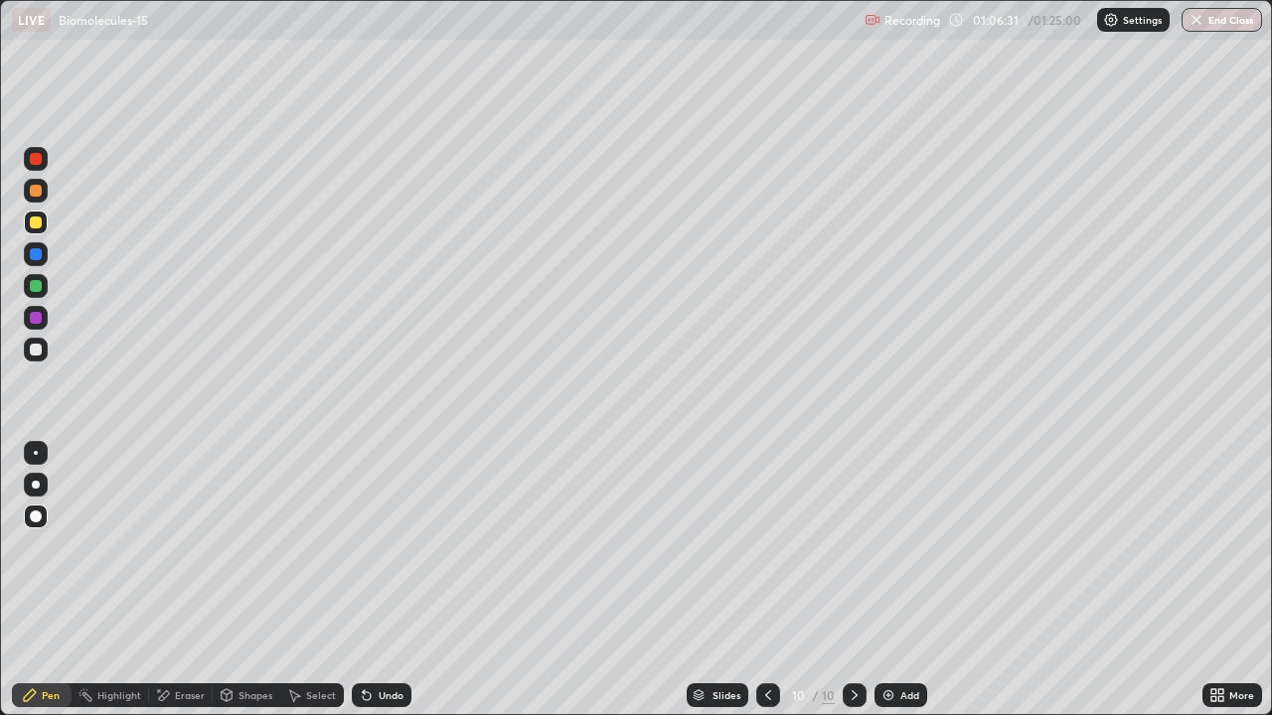
click at [245, 580] on div "Shapes" at bounding box center [255, 695] width 34 height 10
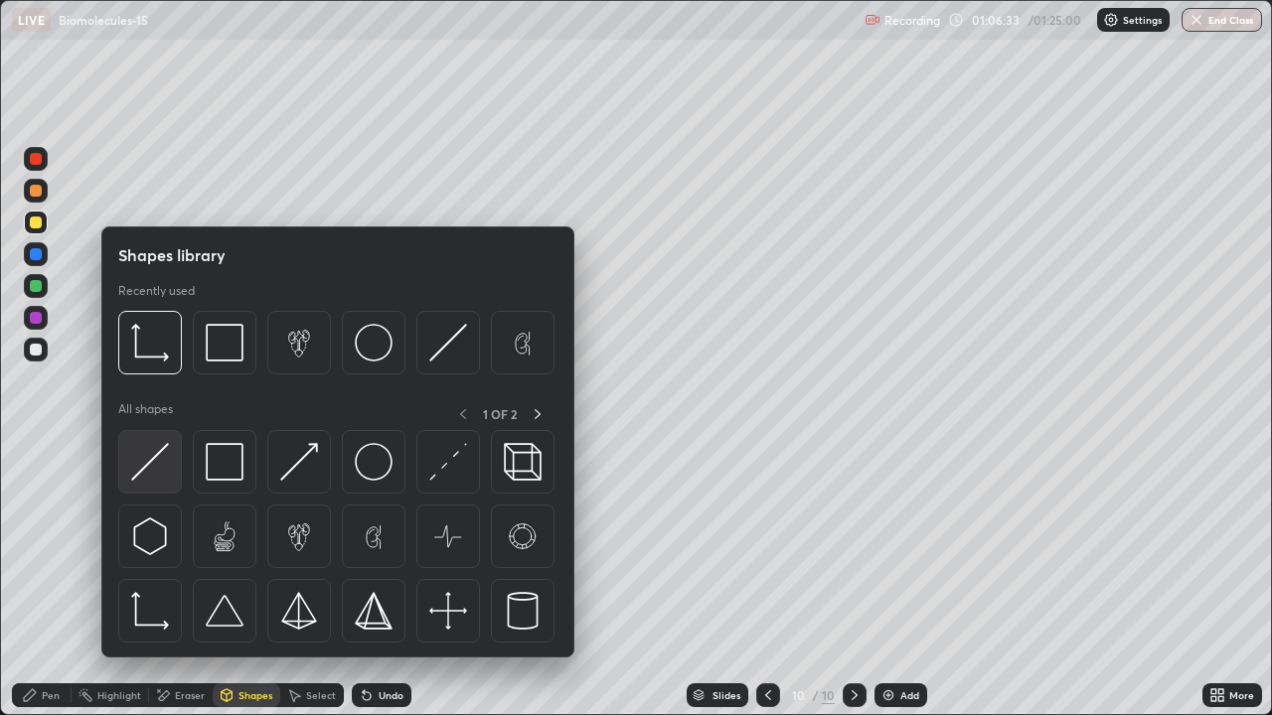
click at [162, 459] on img at bounding box center [150, 462] width 38 height 38
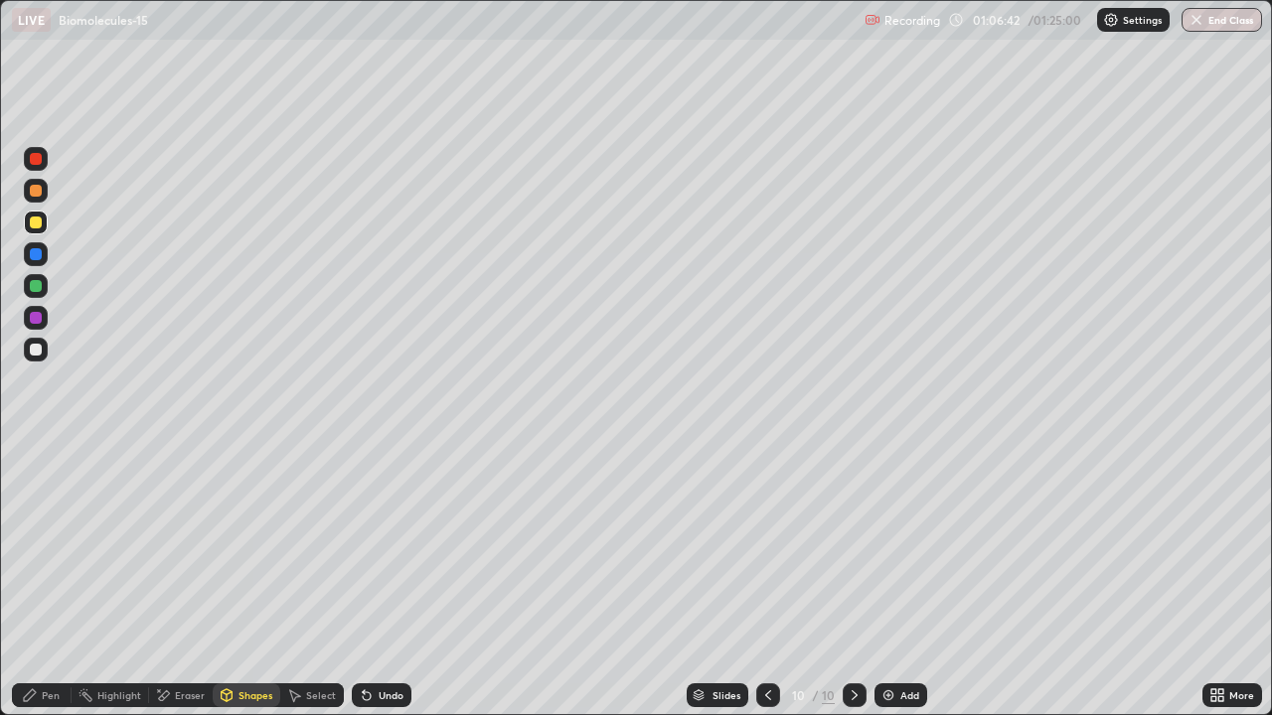
click at [39, 580] on div "Pen" at bounding box center [42, 696] width 60 height 24
click at [41, 348] on div at bounding box center [36, 350] width 12 height 12
click at [35, 484] on div at bounding box center [36, 485] width 8 height 8
click at [52, 580] on div "Pen" at bounding box center [42, 696] width 60 height 24
click at [233, 580] on div "Shapes" at bounding box center [247, 696] width 68 height 24
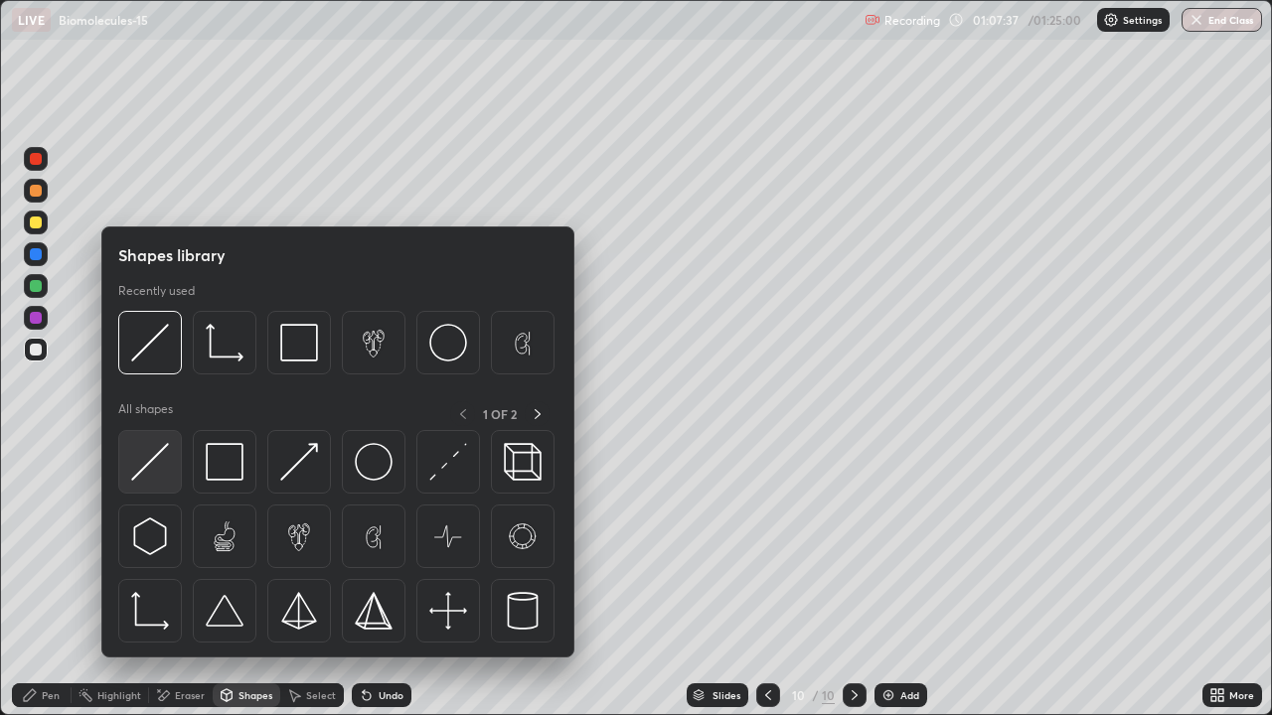
click at [156, 466] on img at bounding box center [150, 462] width 38 height 38
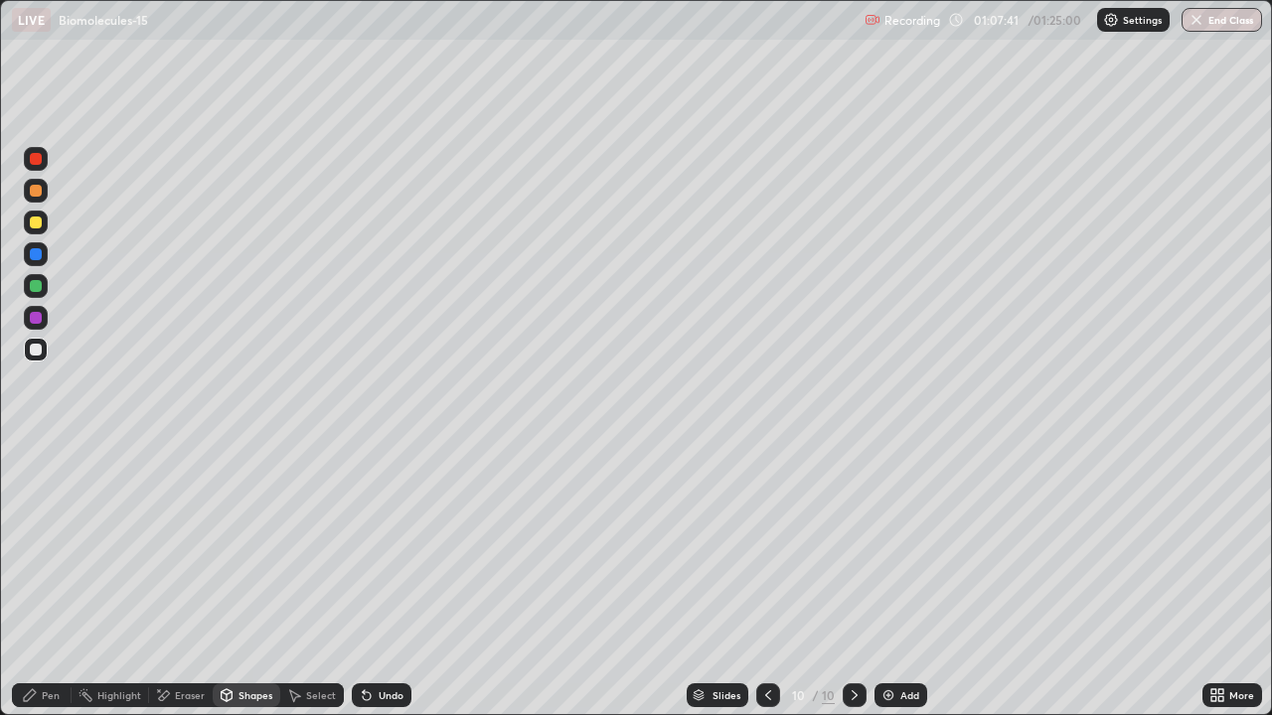
click at [53, 580] on div "Pen" at bounding box center [51, 695] width 18 height 10
click at [38, 225] on div at bounding box center [36, 223] width 12 height 12
click at [36, 224] on div at bounding box center [36, 223] width 12 height 12
click at [900, 580] on div "Add" at bounding box center [909, 695] width 19 height 10
click at [35, 484] on div at bounding box center [36, 485] width 8 height 8
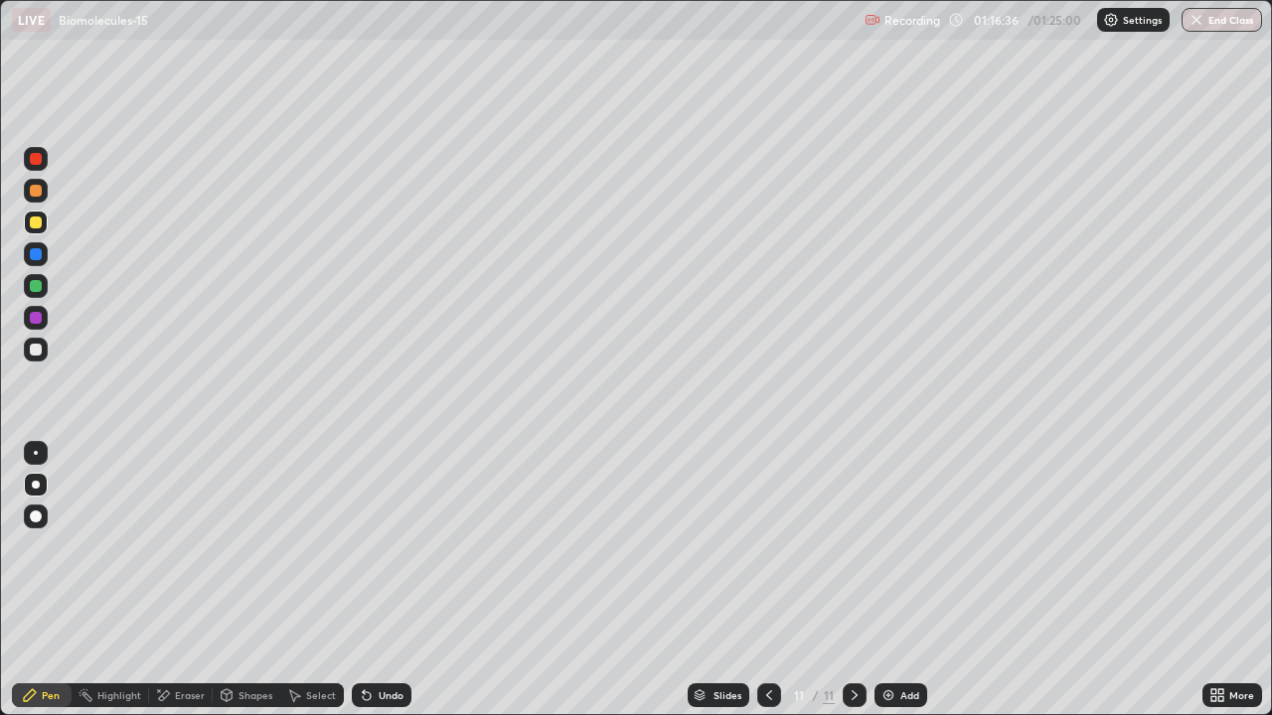
click at [37, 353] on div at bounding box center [36, 350] width 12 height 12
click at [37, 487] on div at bounding box center [36, 485] width 8 height 8
click at [37, 221] on div at bounding box center [36, 223] width 12 height 12
click at [38, 193] on div at bounding box center [36, 191] width 12 height 12
click at [39, 351] on div at bounding box center [36, 350] width 12 height 12
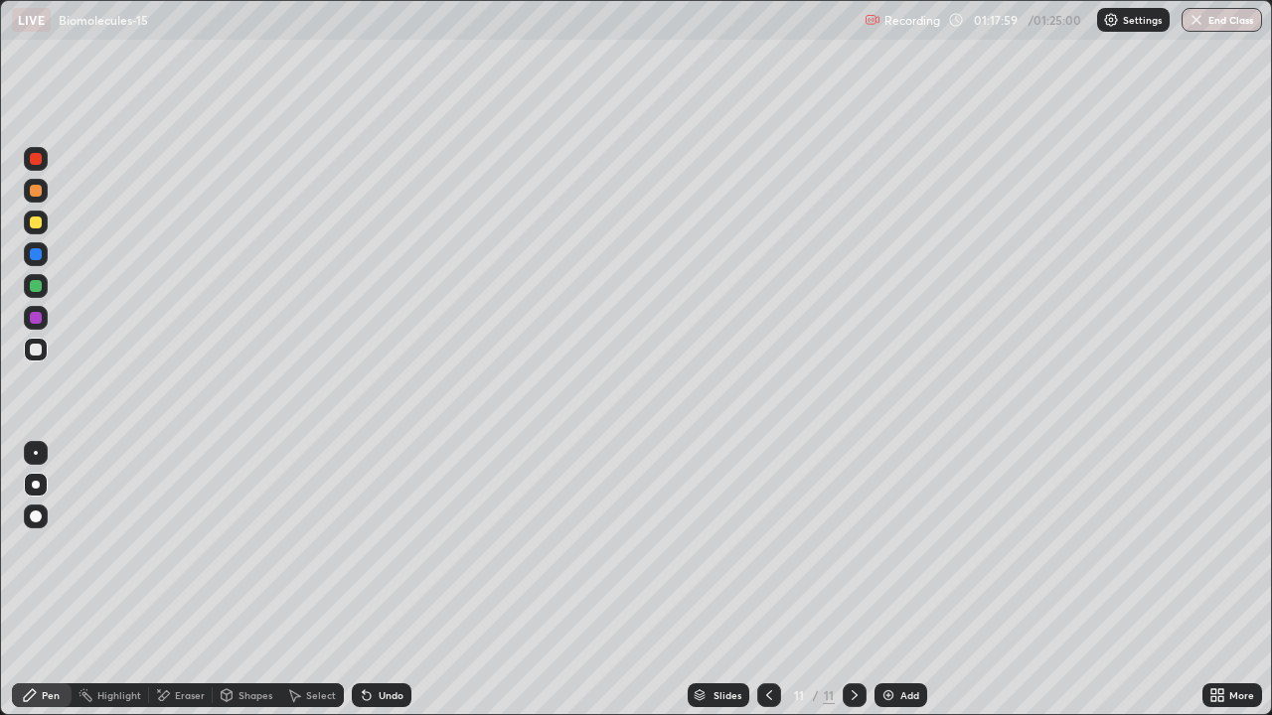
click at [32, 192] on div at bounding box center [36, 191] width 12 height 12
click at [37, 253] on div at bounding box center [36, 254] width 12 height 12
click at [35, 289] on div at bounding box center [36, 286] width 12 height 12
click at [33, 513] on div at bounding box center [36, 517] width 12 height 12
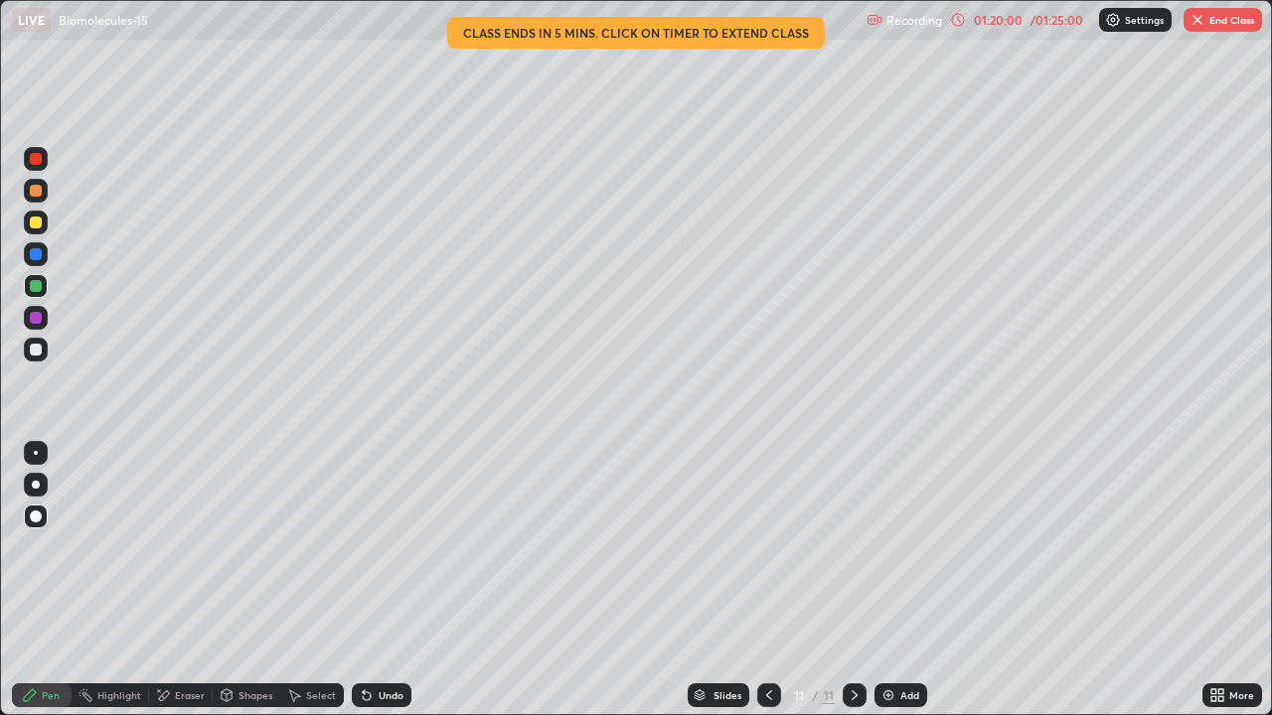
click at [39, 350] on div at bounding box center [36, 350] width 12 height 12
click at [36, 485] on div at bounding box center [36, 485] width 8 height 8
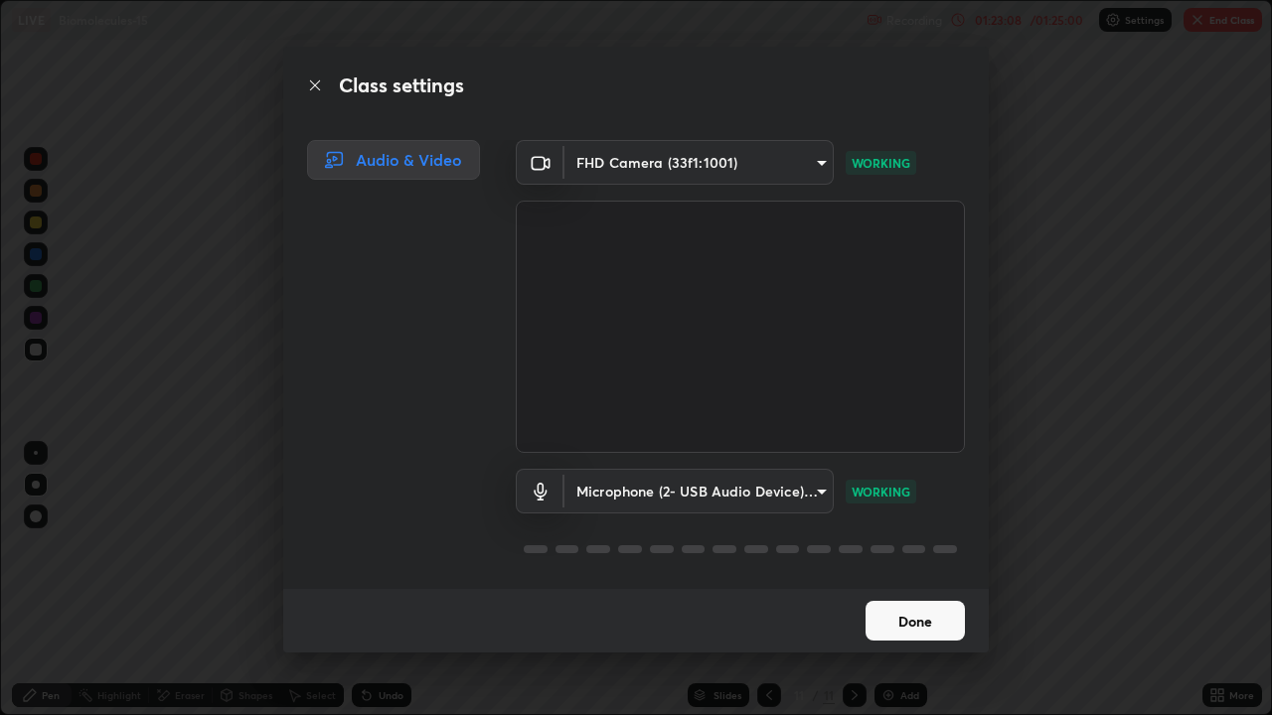
click at [919, 580] on button "Done" at bounding box center [914, 621] width 99 height 40
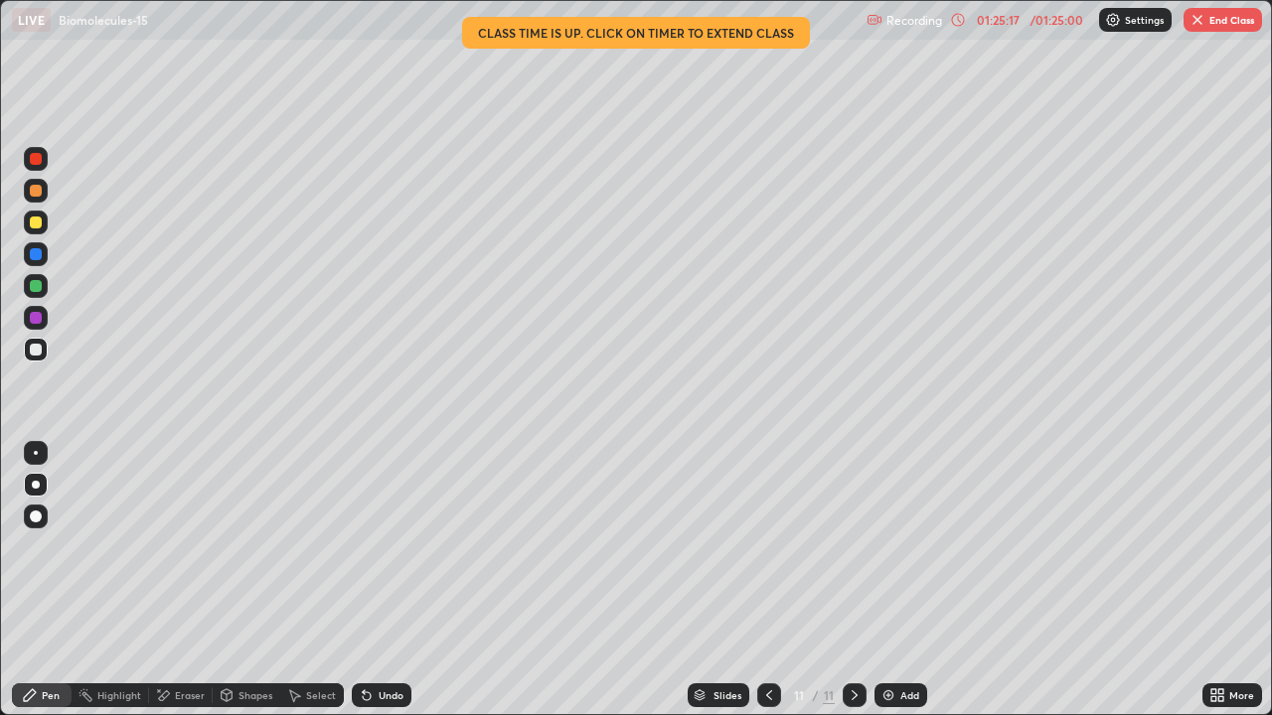
click at [1232, 24] on button "End Class" at bounding box center [1222, 20] width 78 height 24
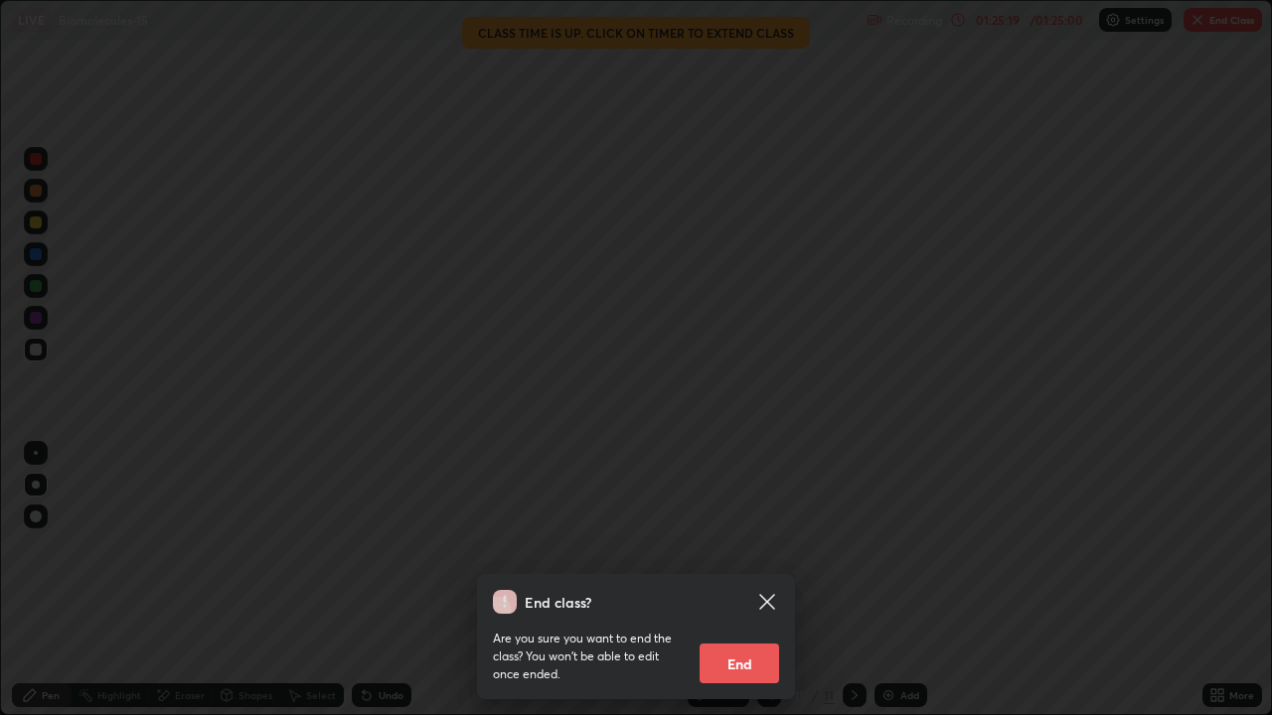
click at [746, 580] on button "End" at bounding box center [738, 664] width 79 height 40
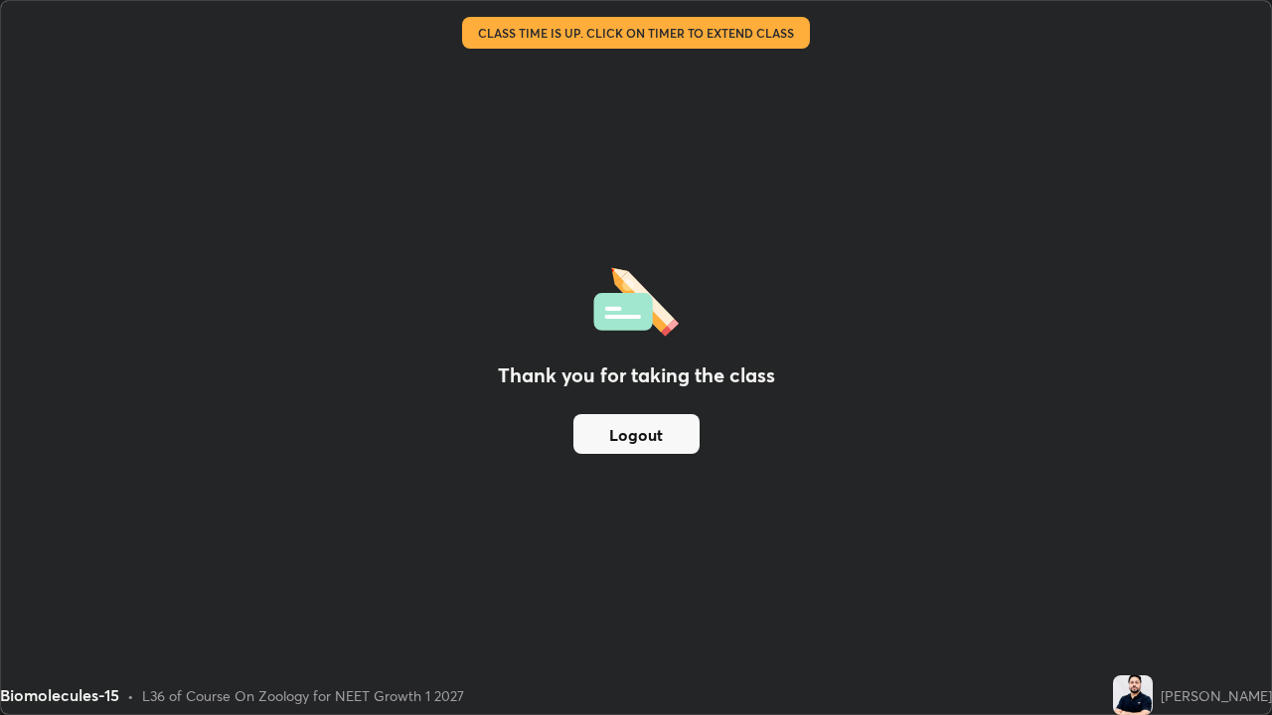
click at [660, 437] on button "Logout" at bounding box center [636, 434] width 126 height 40
